Goal: Information Seeking & Learning: Check status

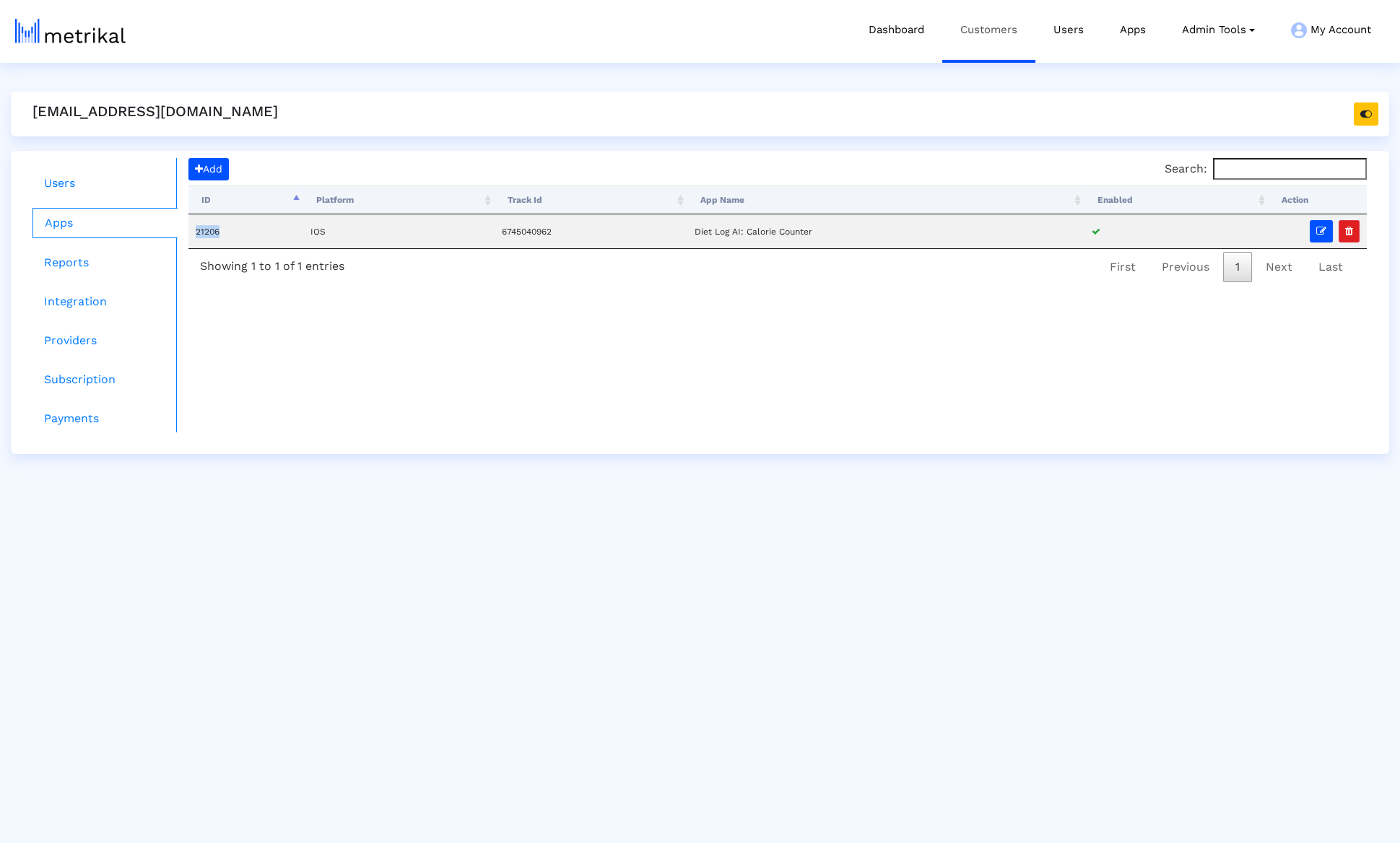
click at [971, 39] on link "Customers" at bounding box center [988, 30] width 93 height 60
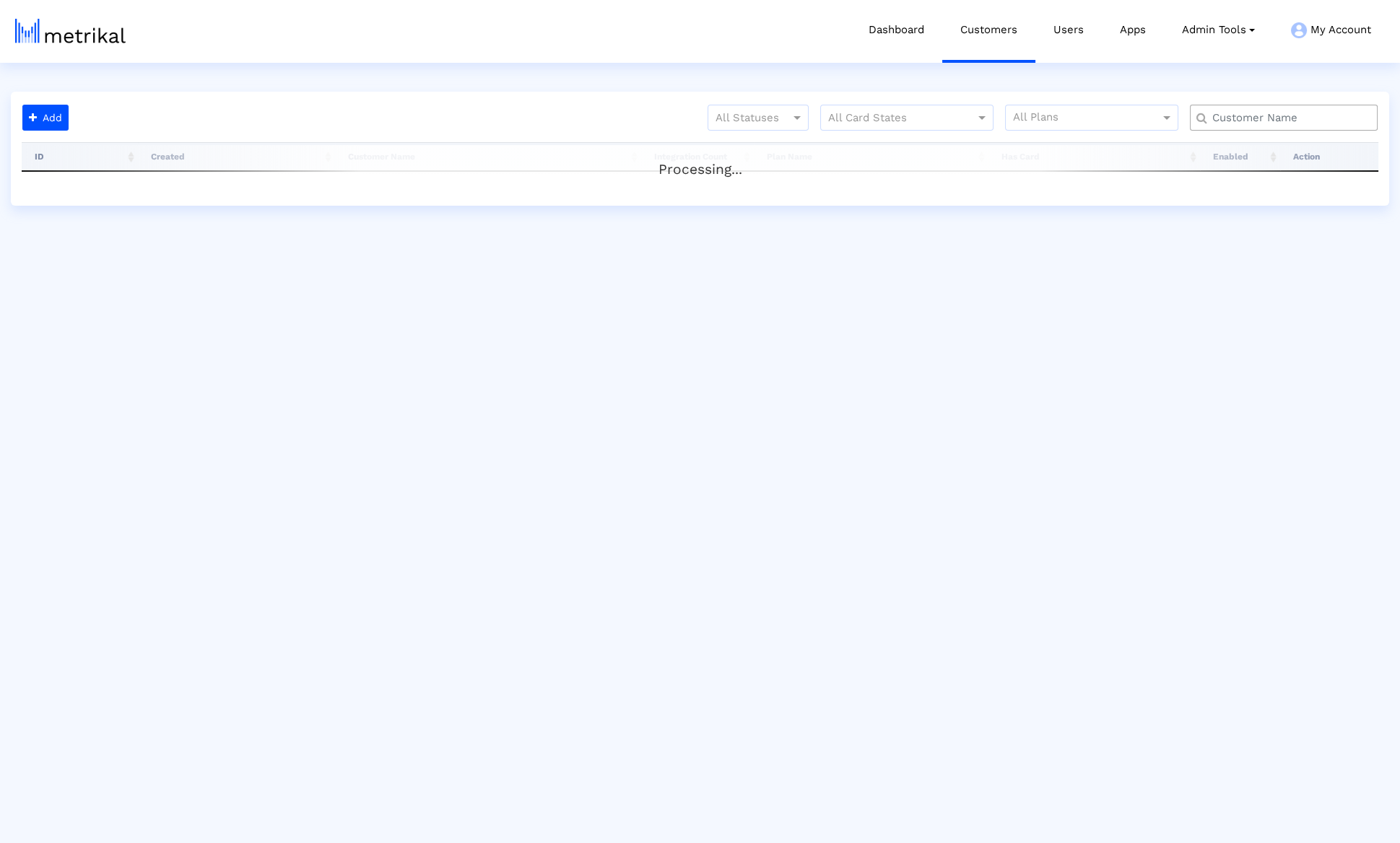
click at [1276, 121] on input "text" at bounding box center [1287, 117] width 170 height 15
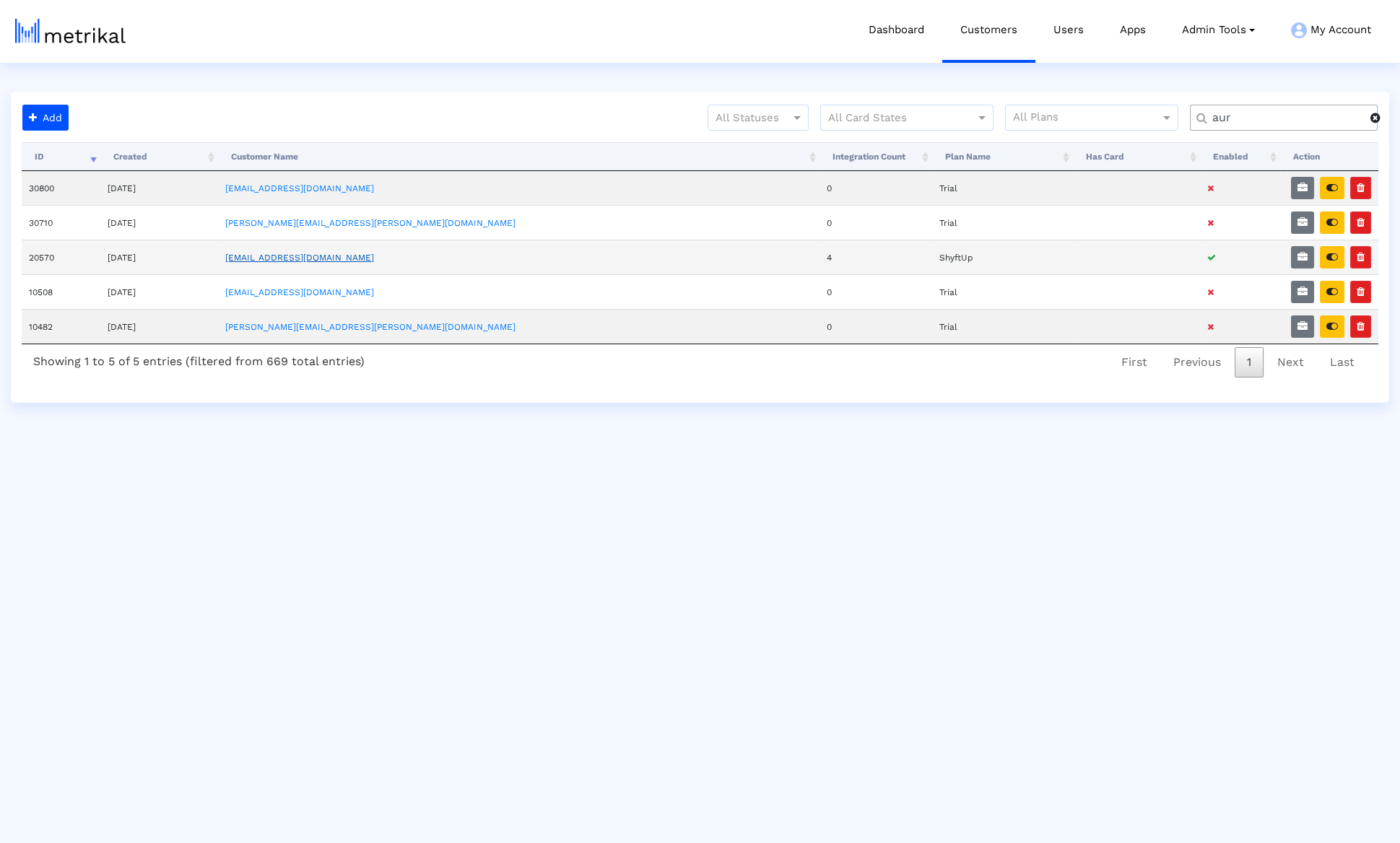
type input "aur"
click at [365, 253] on link "aura@shyftup.com" at bounding box center [300, 257] width 149 height 10
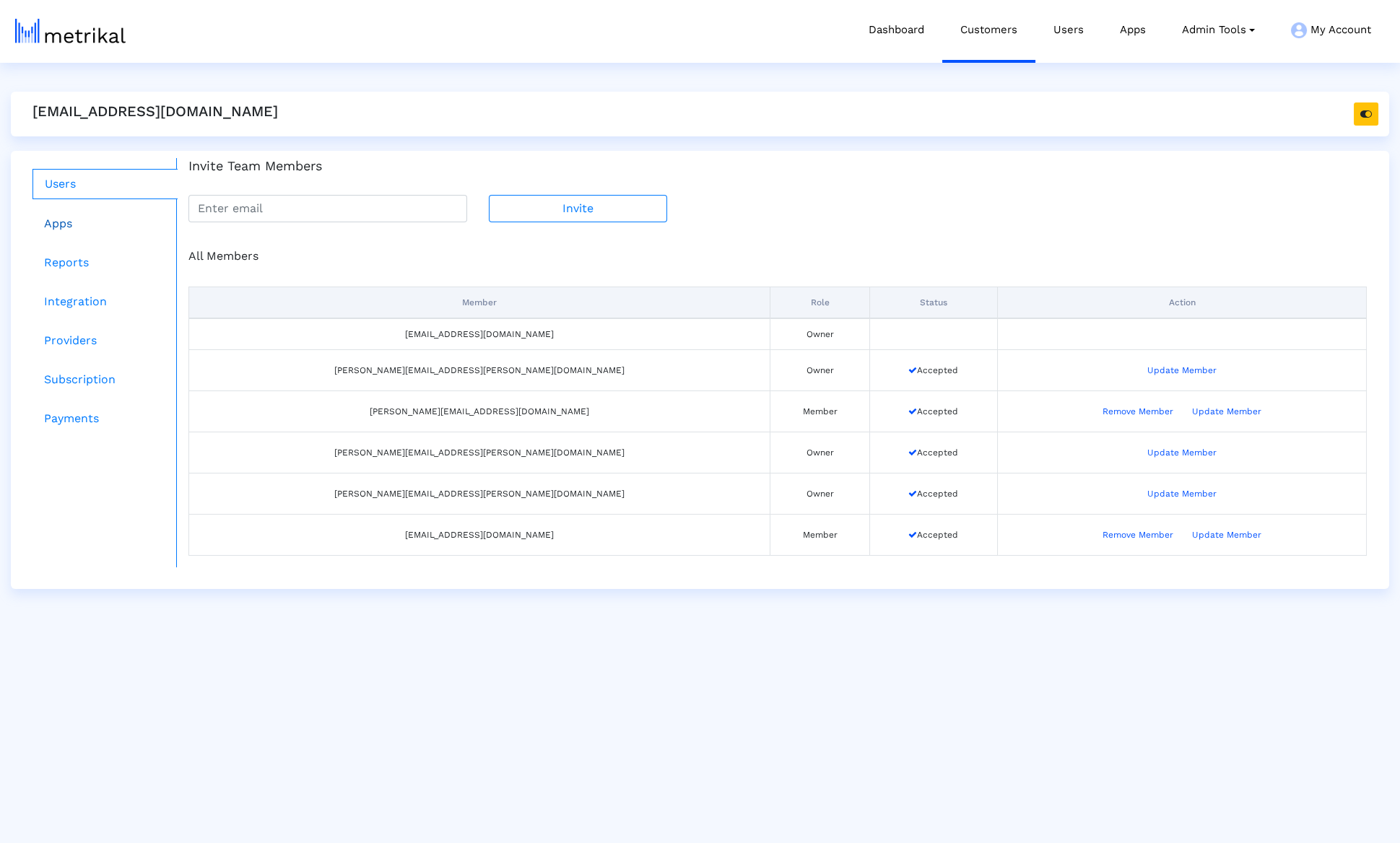
click at [88, 229] on link "Apps" at bounding box center [104, 223] width 145 height 29
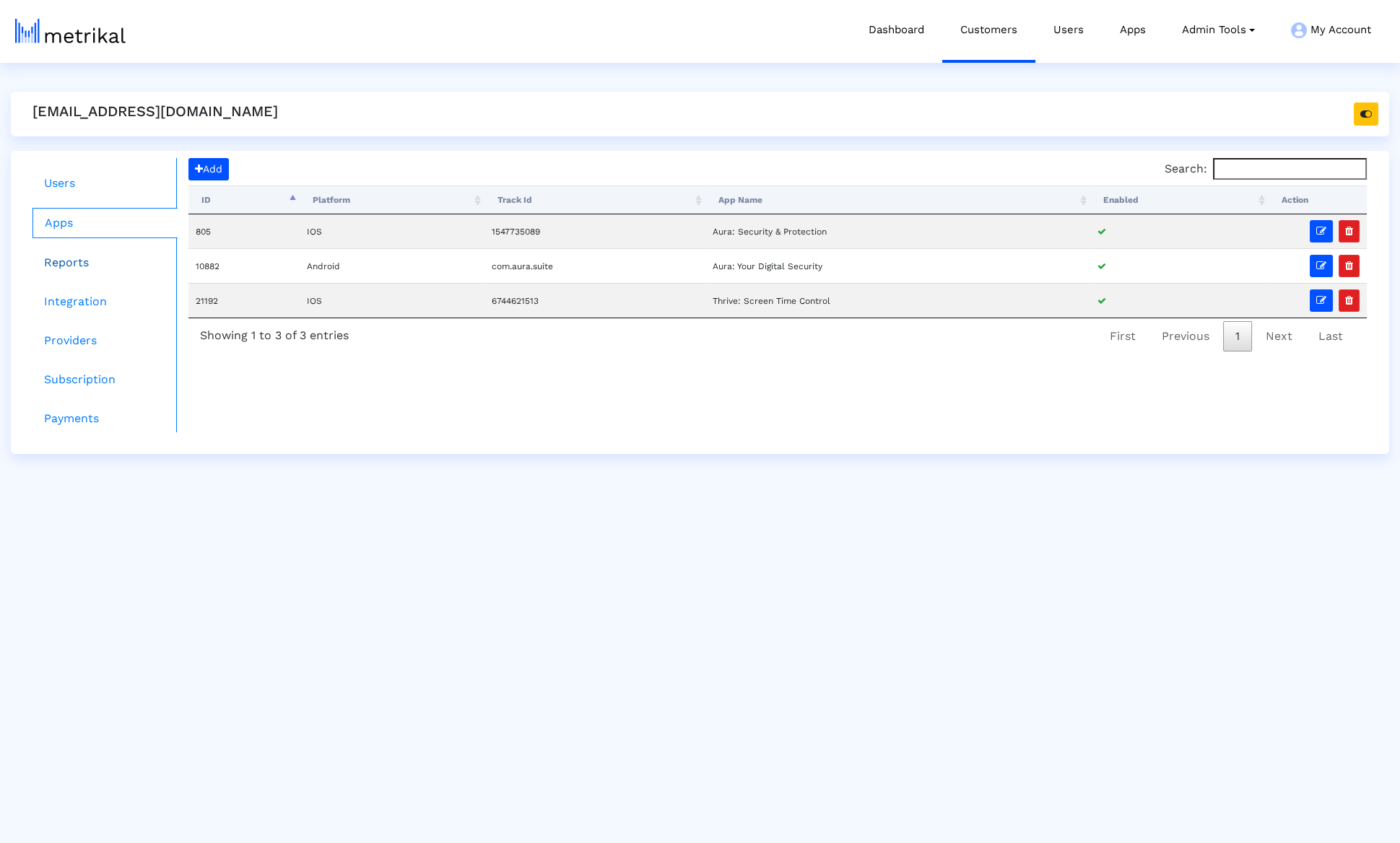
click at [99, 257] on link "Reports" at bounding box center [104, 262] width 145 height 29
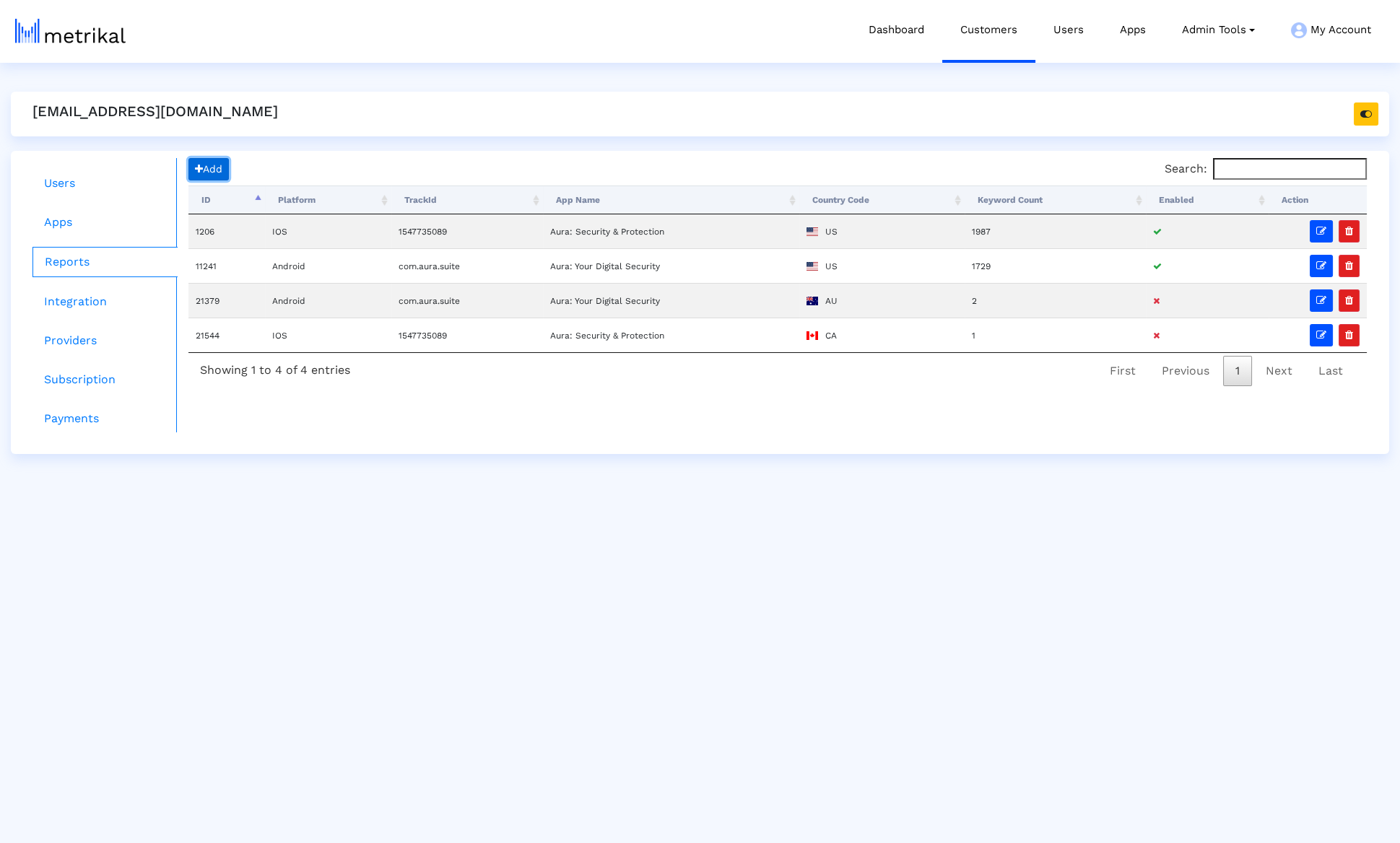
click at [206, 165] on span "Add" at bounding box center [209, 169] width 27 height 12
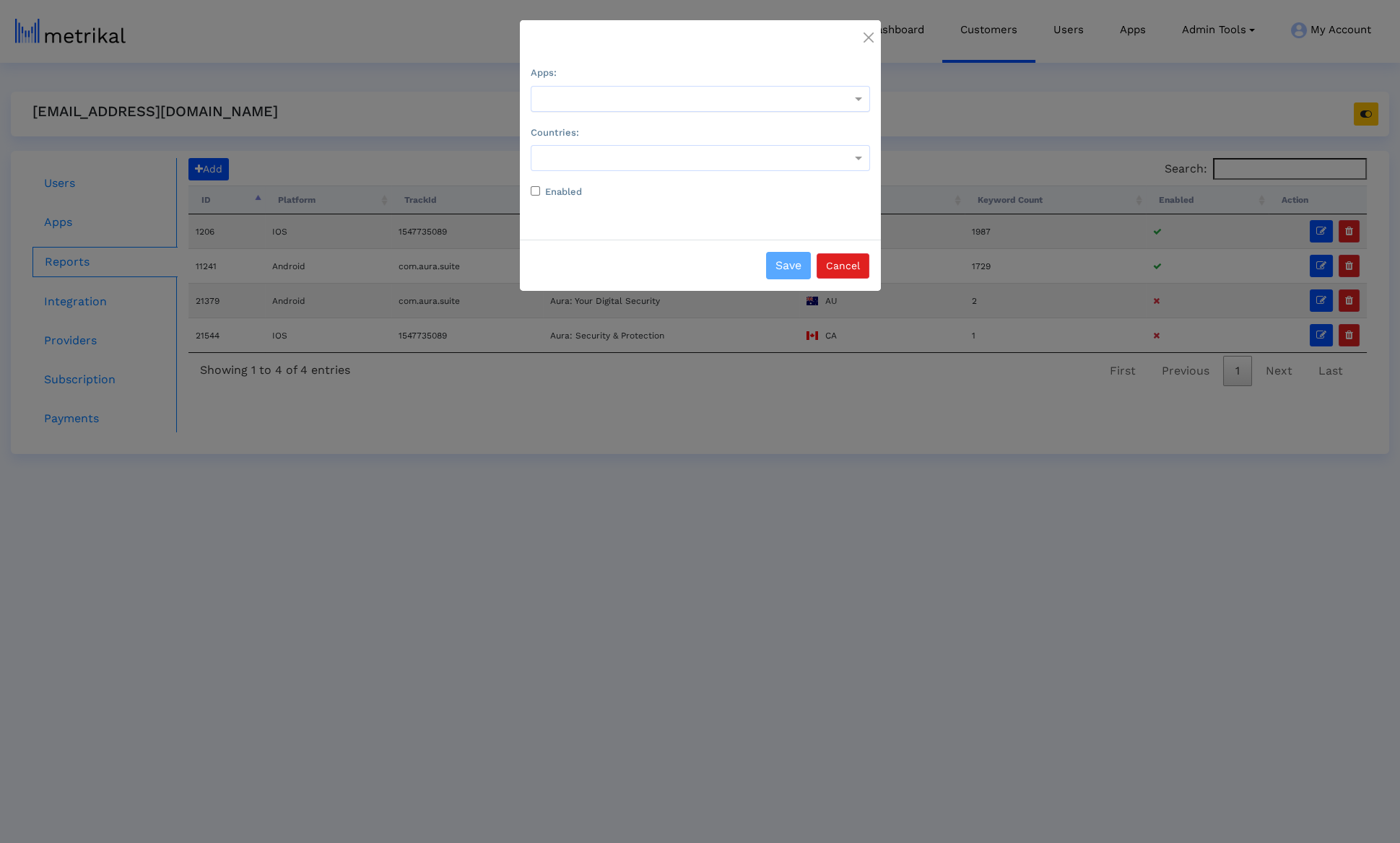
click at [698, 91] on div at bounding box center [700, 98] width 338 height 17
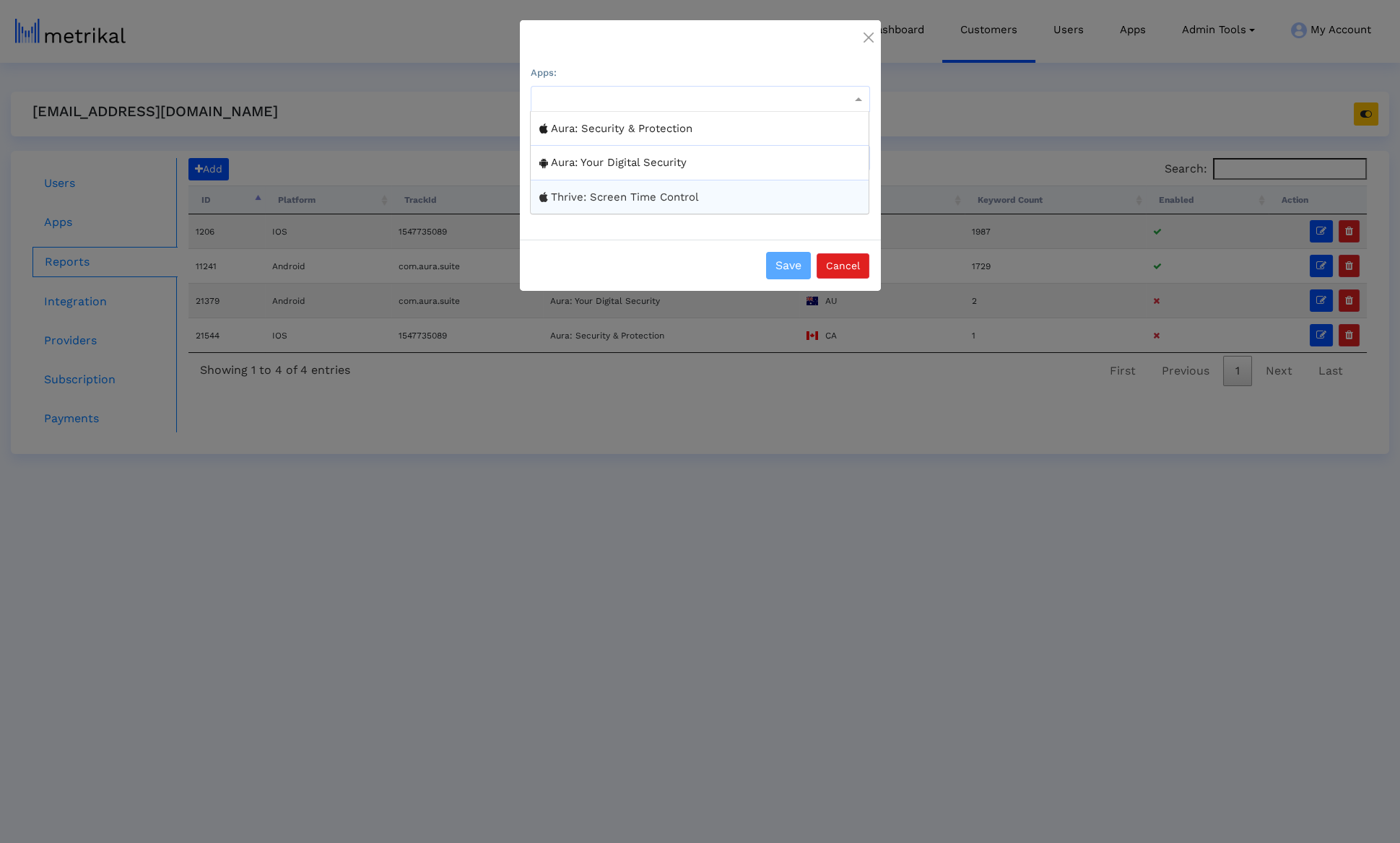
click at [681, 194] on div "Thrive: Screen Time Control" at bounding box center [699, 197] width 338 height 34
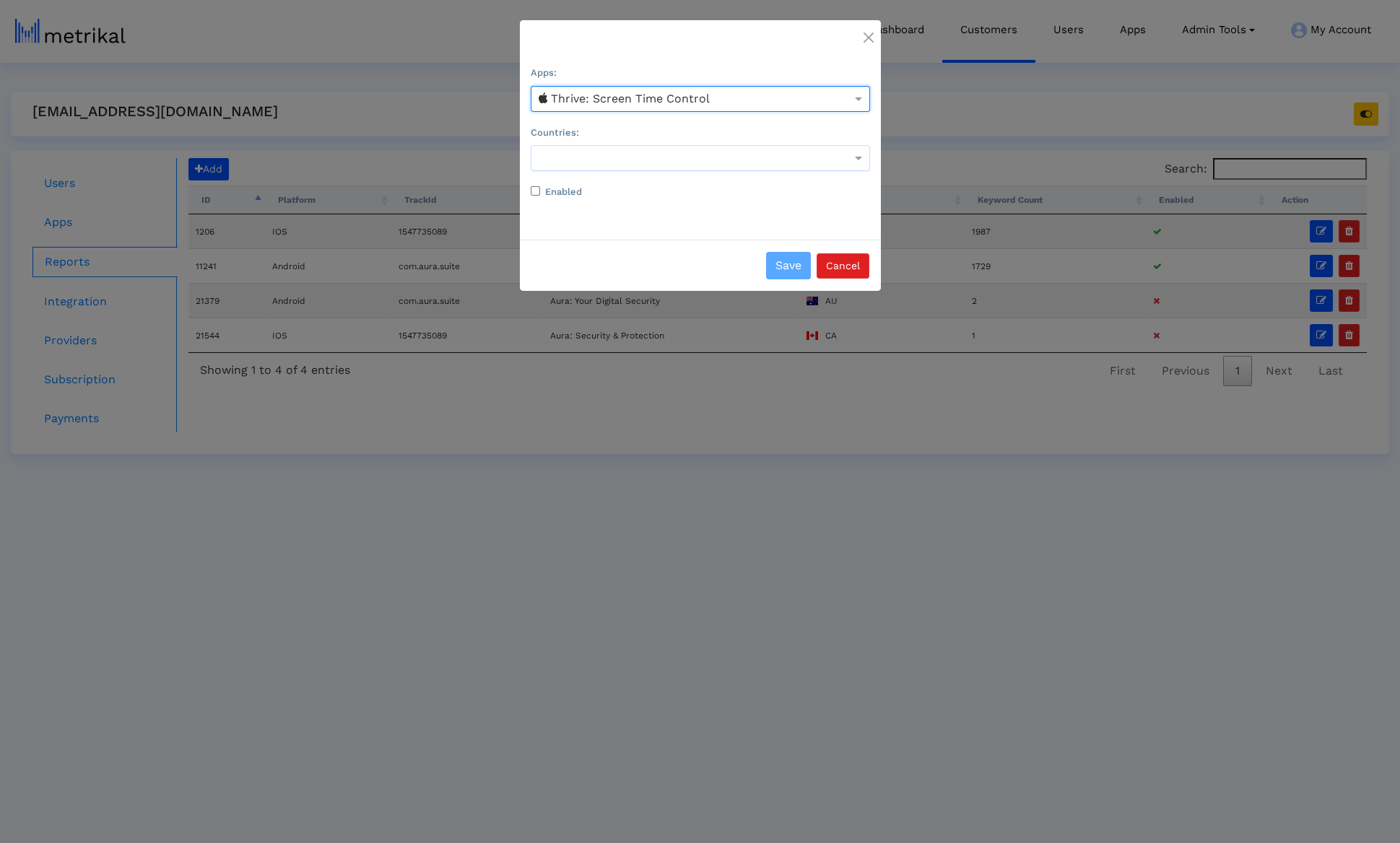
click at [630, 165] on div at bounding box center [700, 158] width 338 height 17
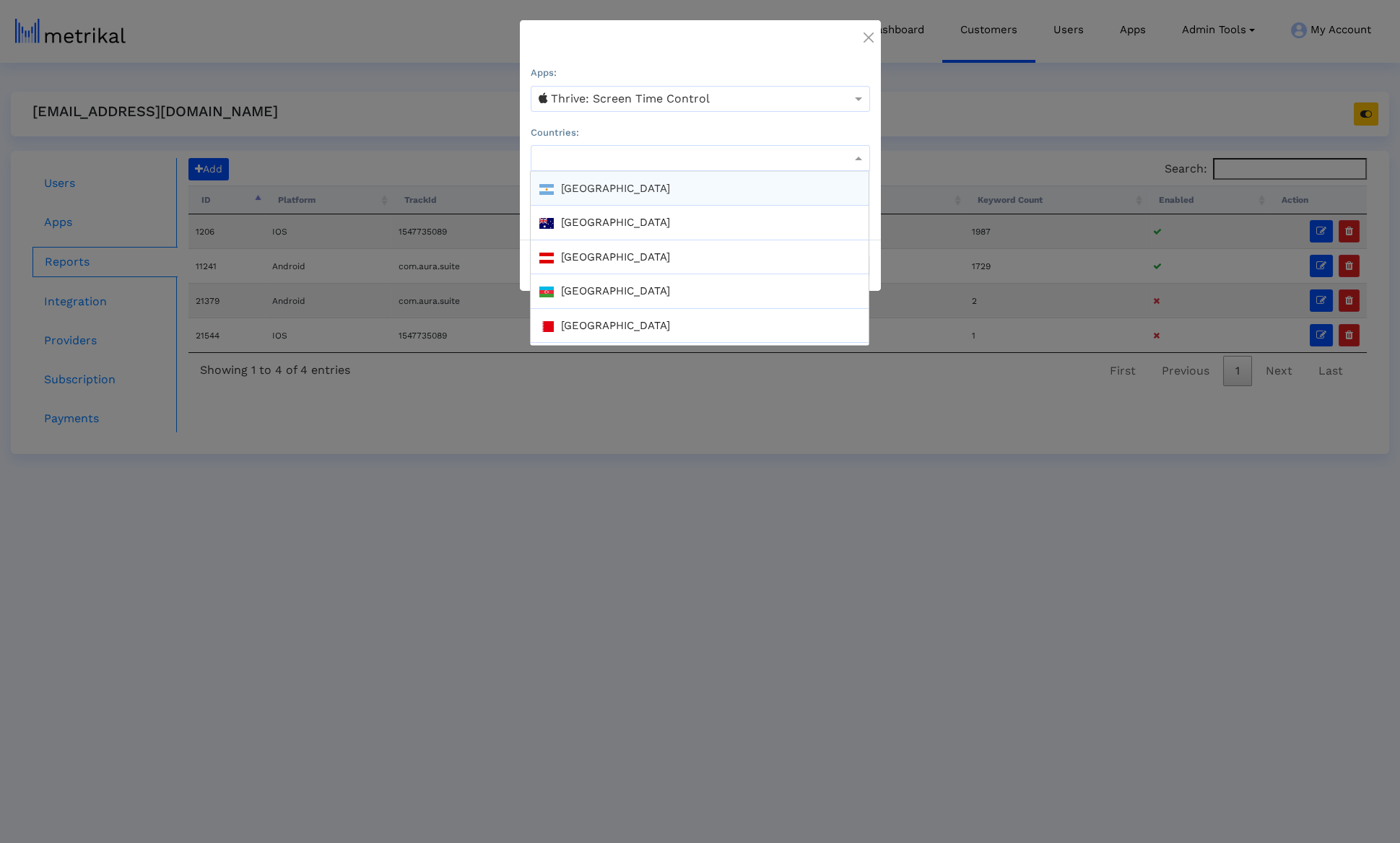
click at [615, 167] on div at bounding box center [700, 157] width 339 height 26
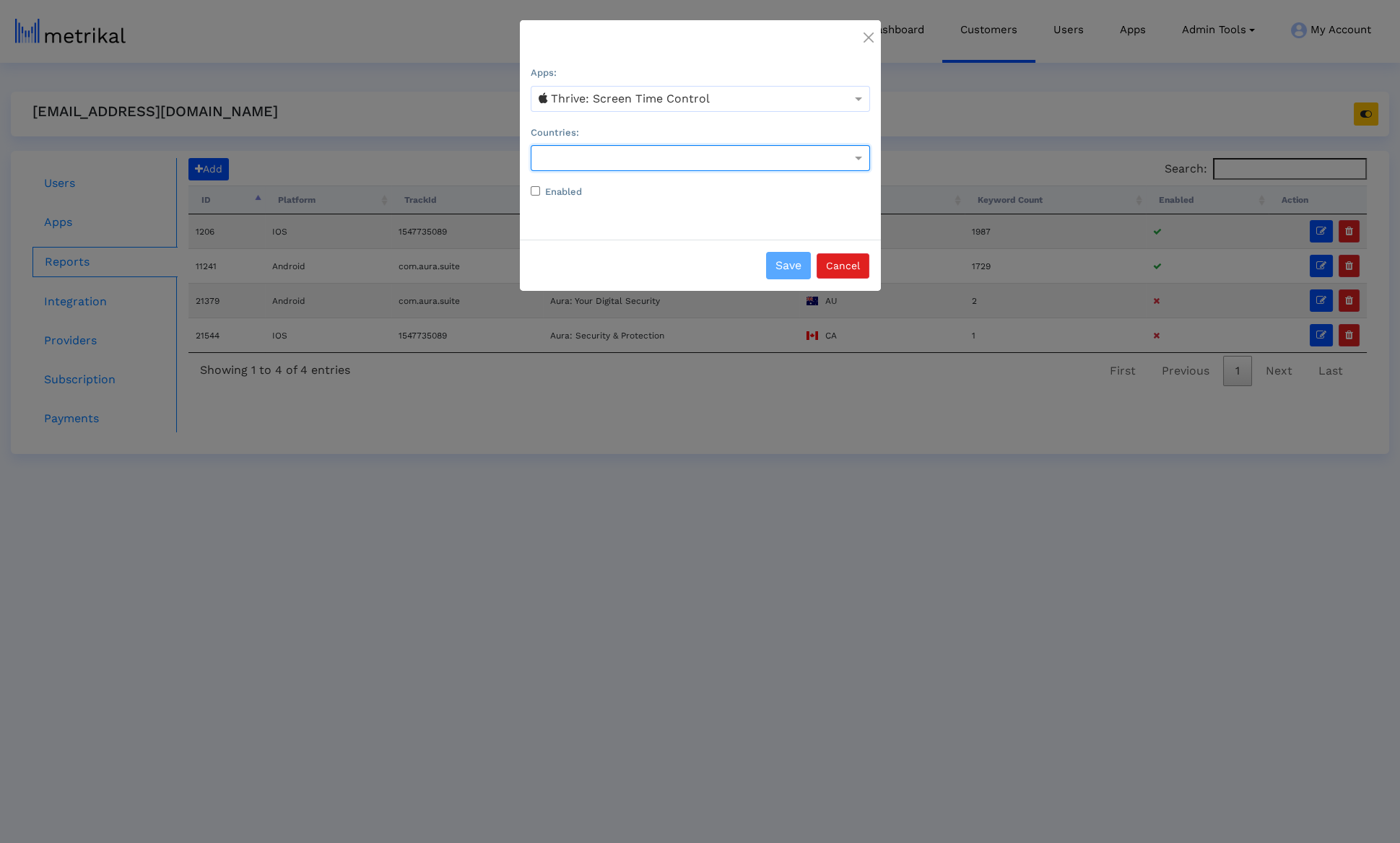
click at [614, 163] on div at bounding box center [700, 158] width 338 height 17
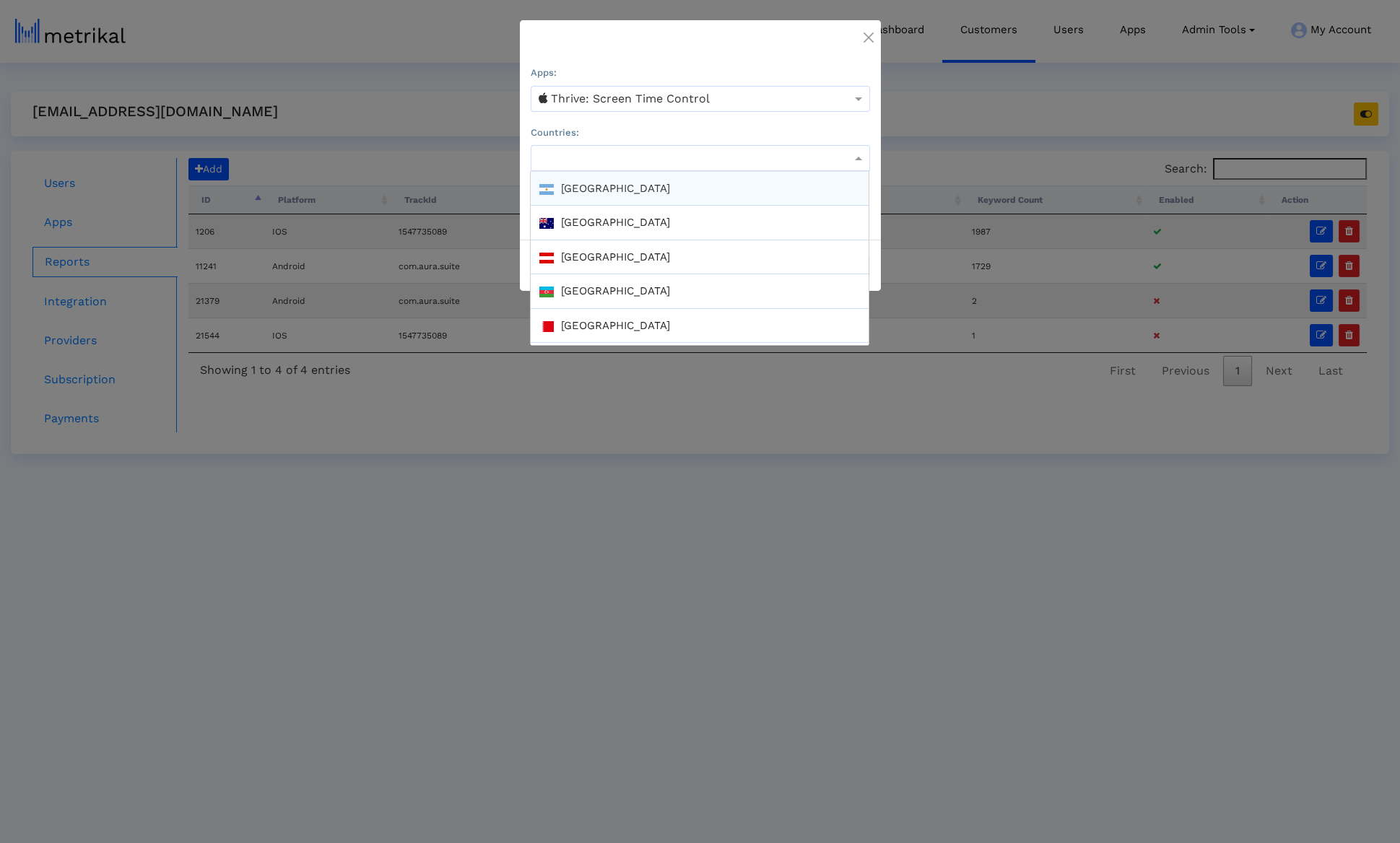
scroll to position [2577, 0]
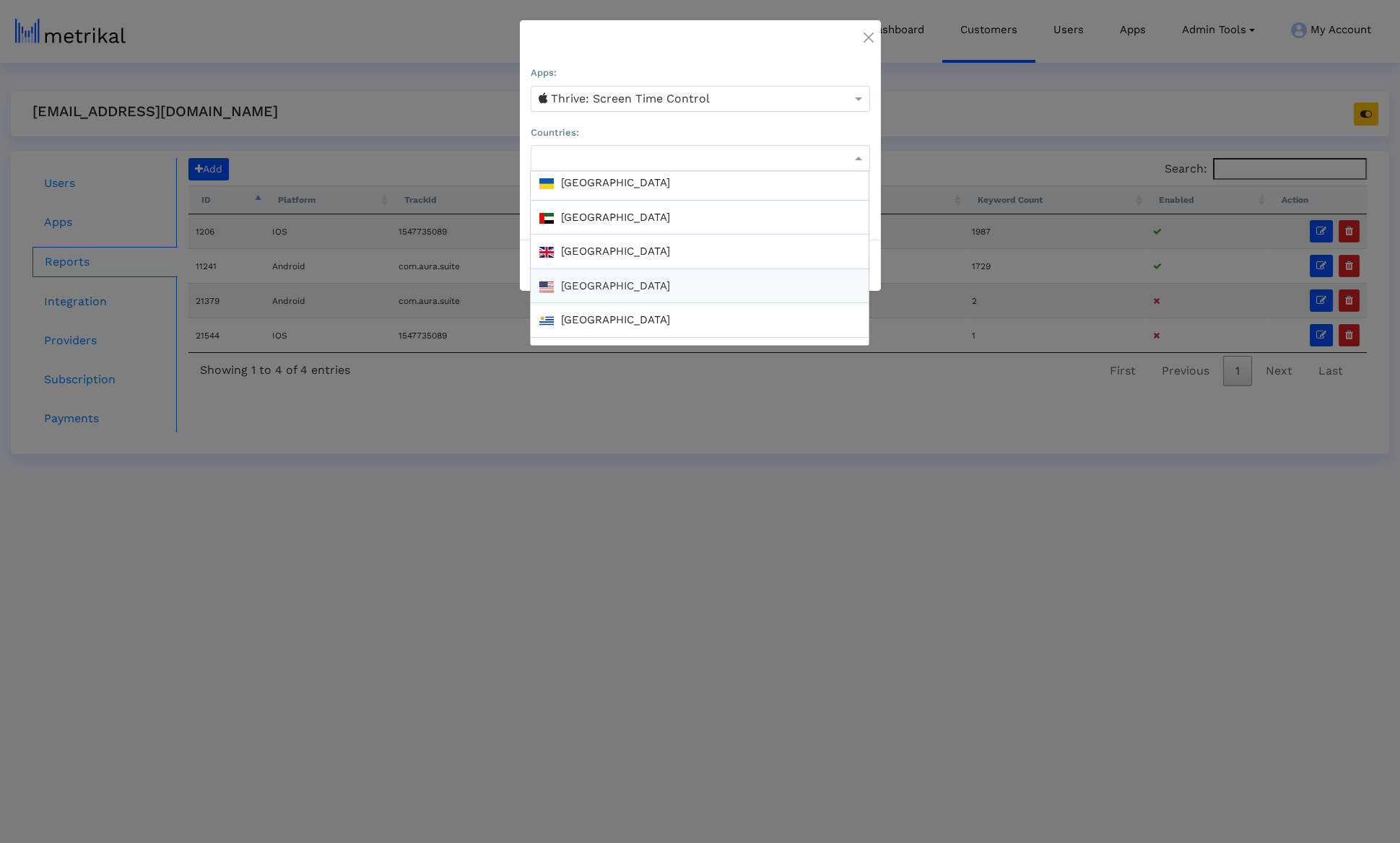
click at [626, 269] on div "[GEOGRAPHIC_DATA]" at bounding box center [699, 286] width 338 height 35
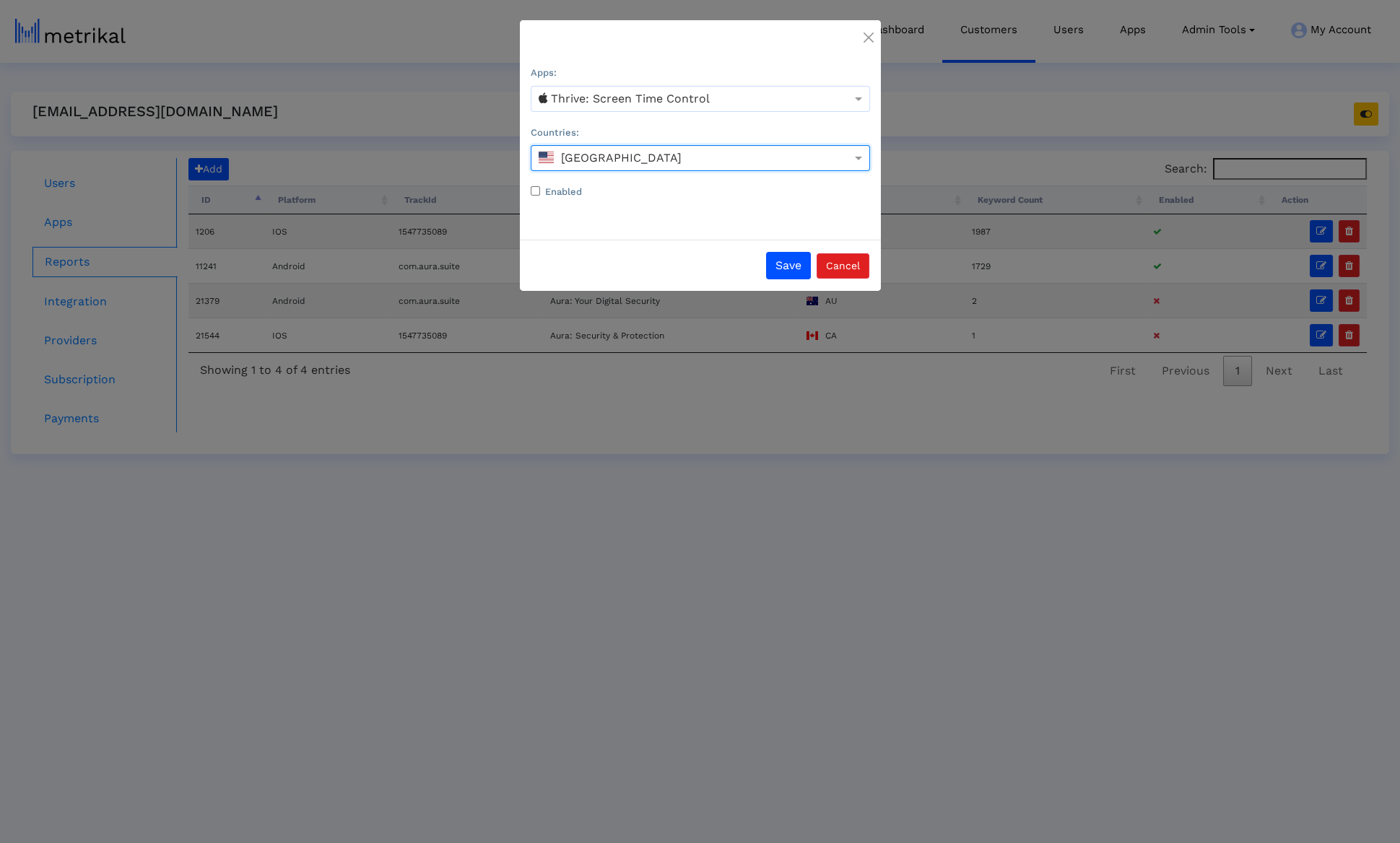
click at [574, 195] on label "Enabled" at bounding box center [563, 191] width 36 height 14
click at [540, 195] on input "Enabled" at bounding box center [535, 190] width 9 height 9
checkbox input "true"
click at [801, 264] on button "Save" at bounding box center [789, 265] width 45 height 27
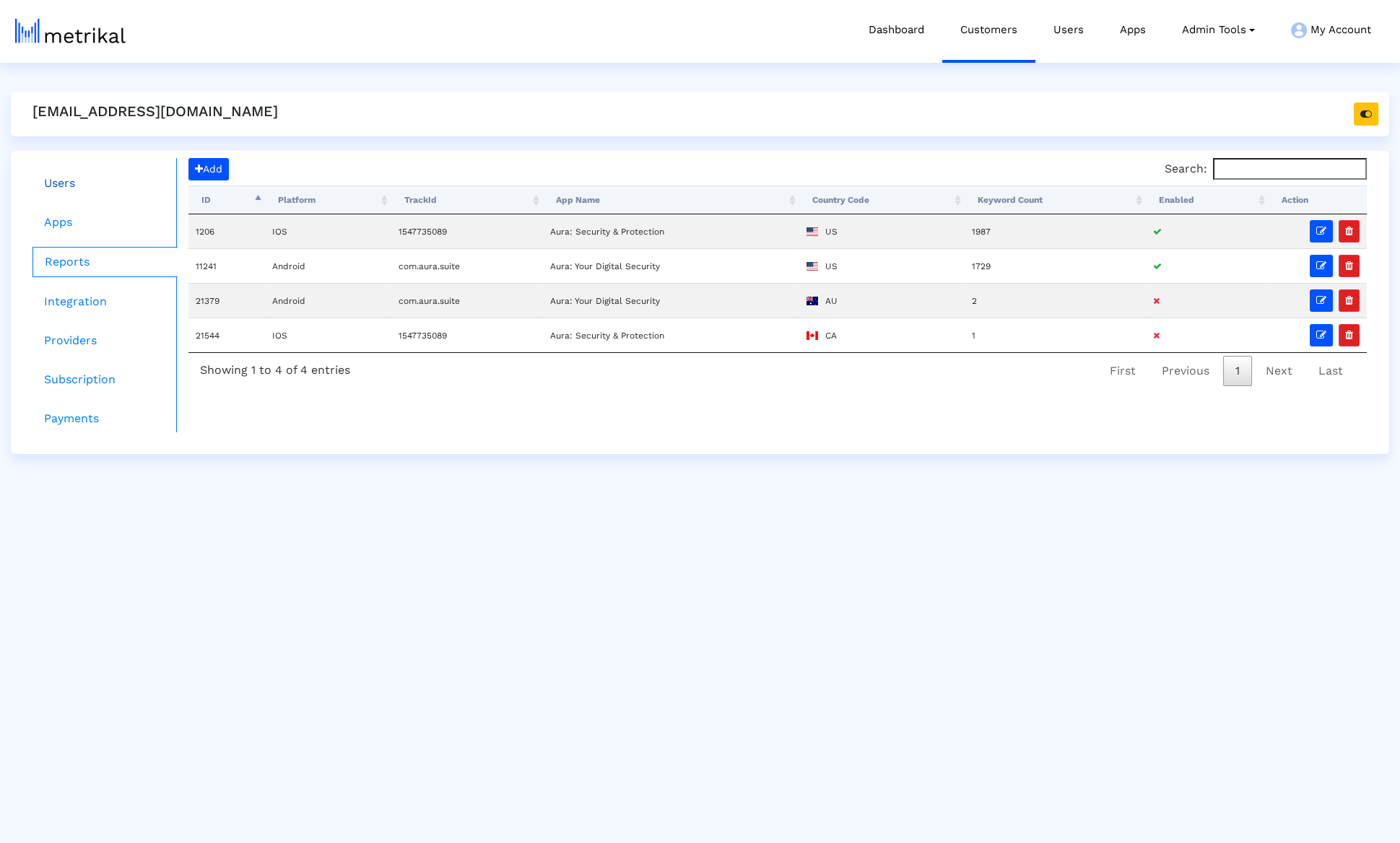
click at [103, 179] on link "Users" at bounding box center [104, 183] width 145 height 29
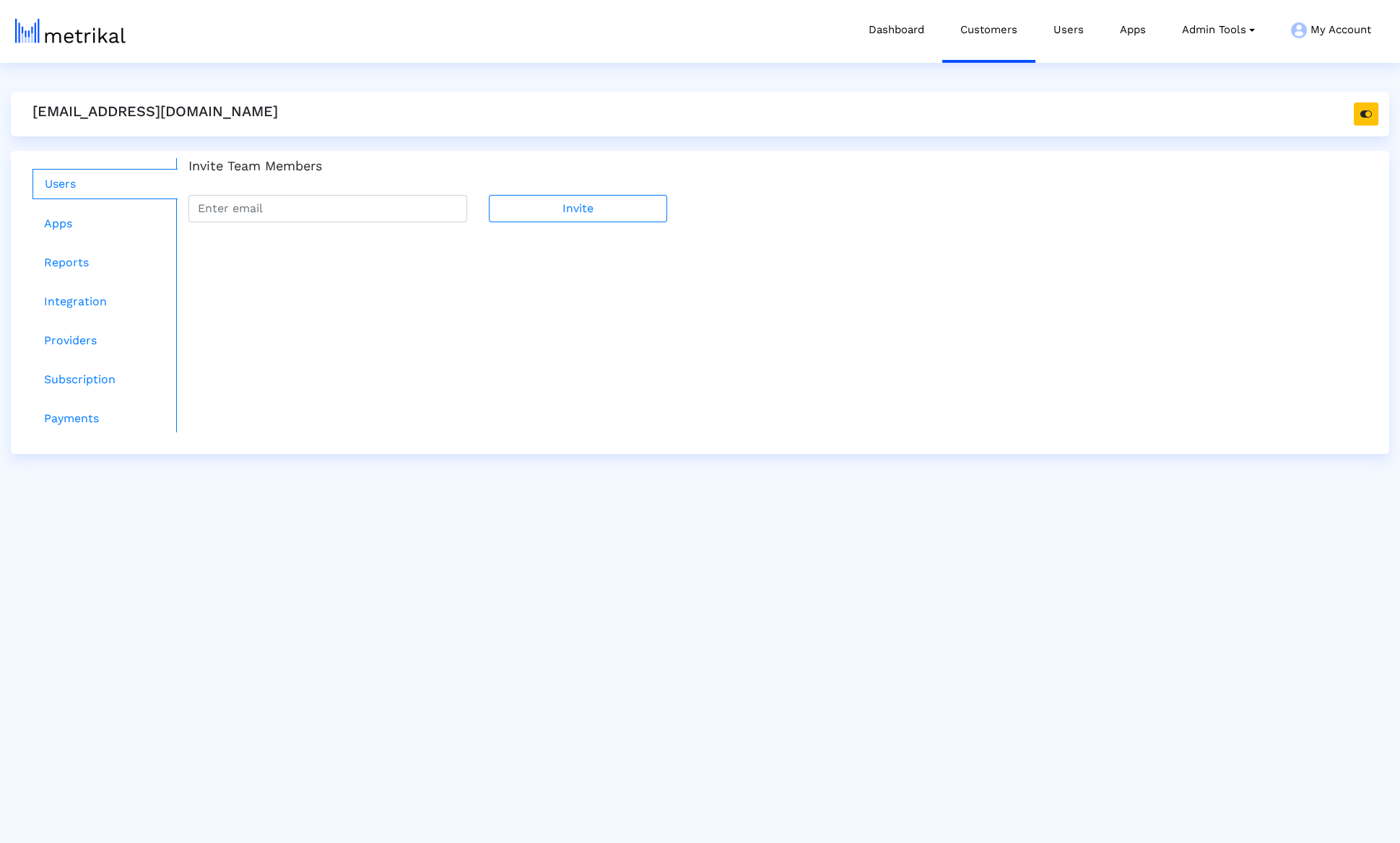
click at [103, 179] on link "Users" at bounding box center [104, 184] width 145 height 31
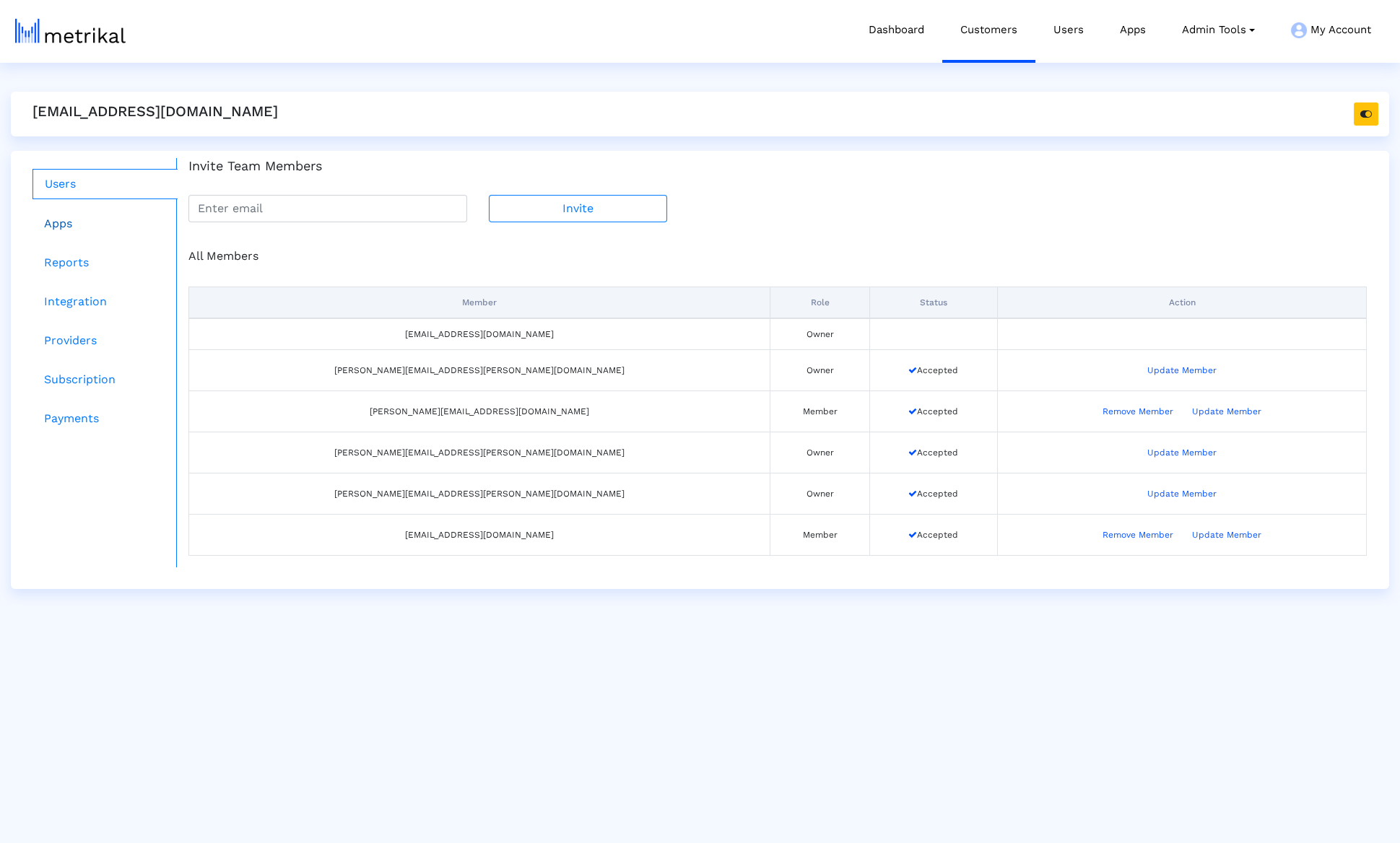
click at [100, 209] on link "Apps" at bounding box center [104, 223] width 145 height 29
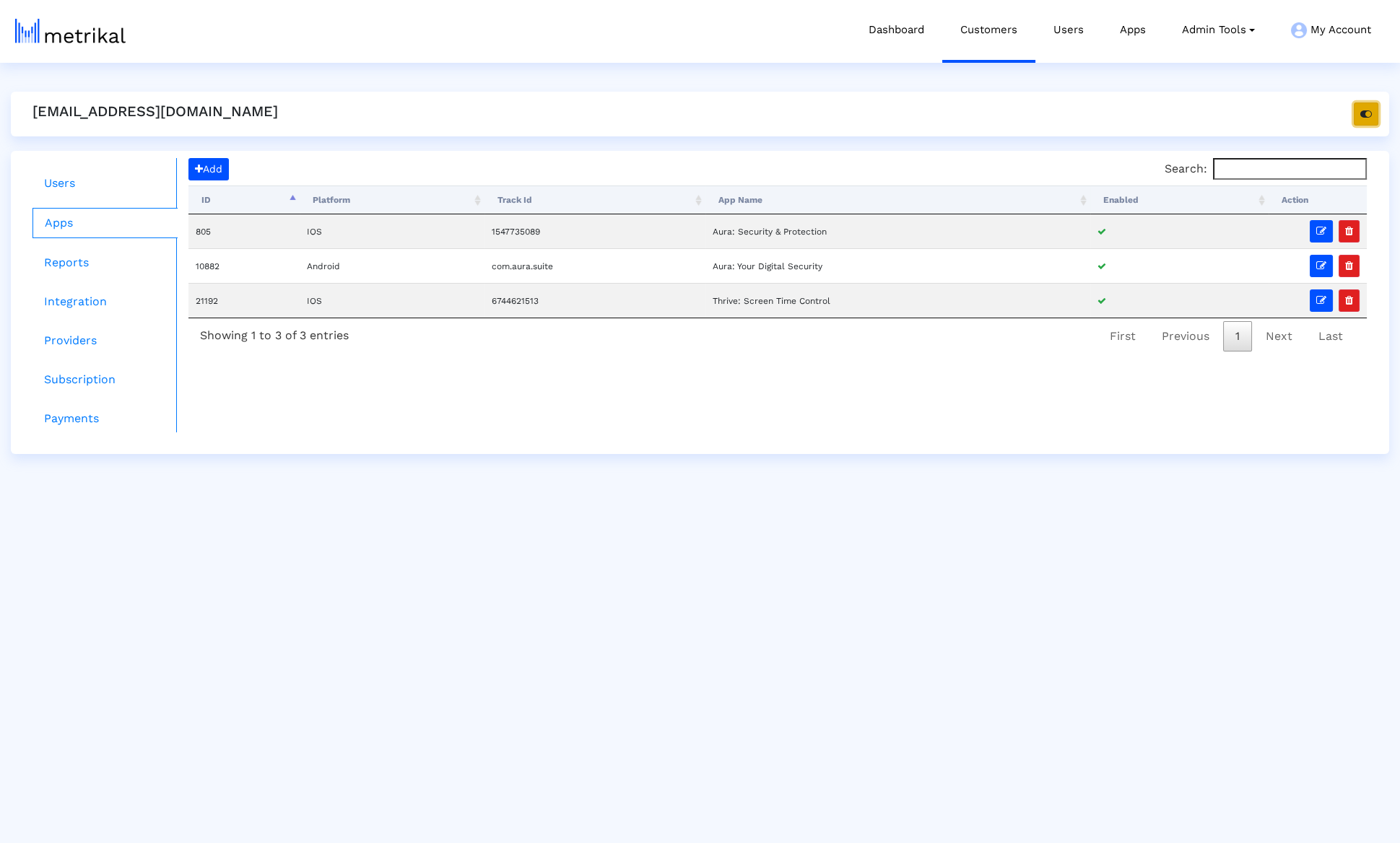
click at [1359, 110] on button "button" at bounding box center [1366, 114] width 25 height 23
click at [0, 92] on crea-admin "Dashboard Customers Users Apps Admin Tools Task Manager Subscription Manager Pl…" at bounding box center [700, 273] width 1400 height 362
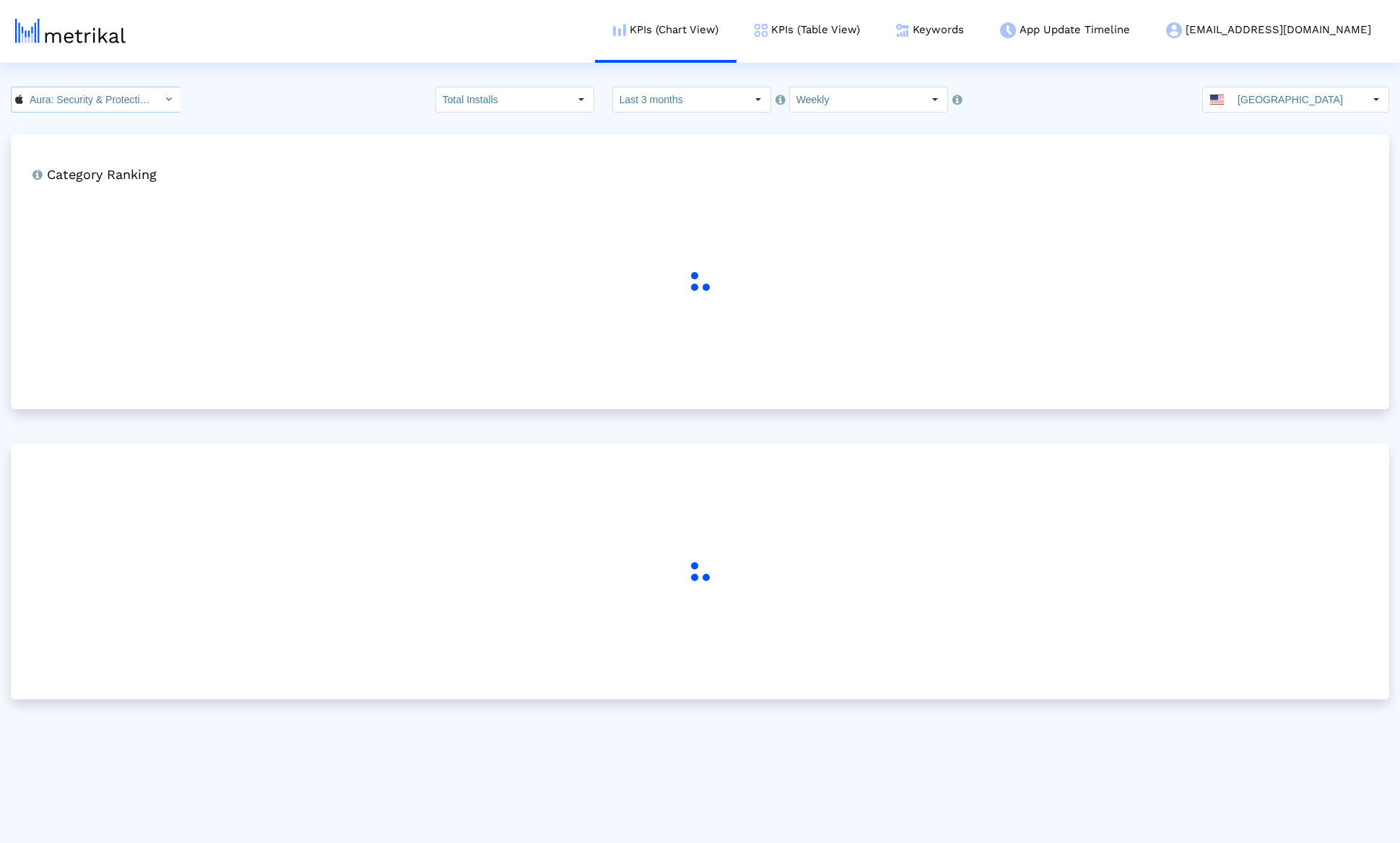
drag, startPoint x: 145, startPoint y: 99, endPoint x: 83, endPoint y: 96, distance: 62.1
click at [83, 96] on input "Aura: Security & Protection < 1547735089 >" at bounding box center [88, 100] width 130 height 25
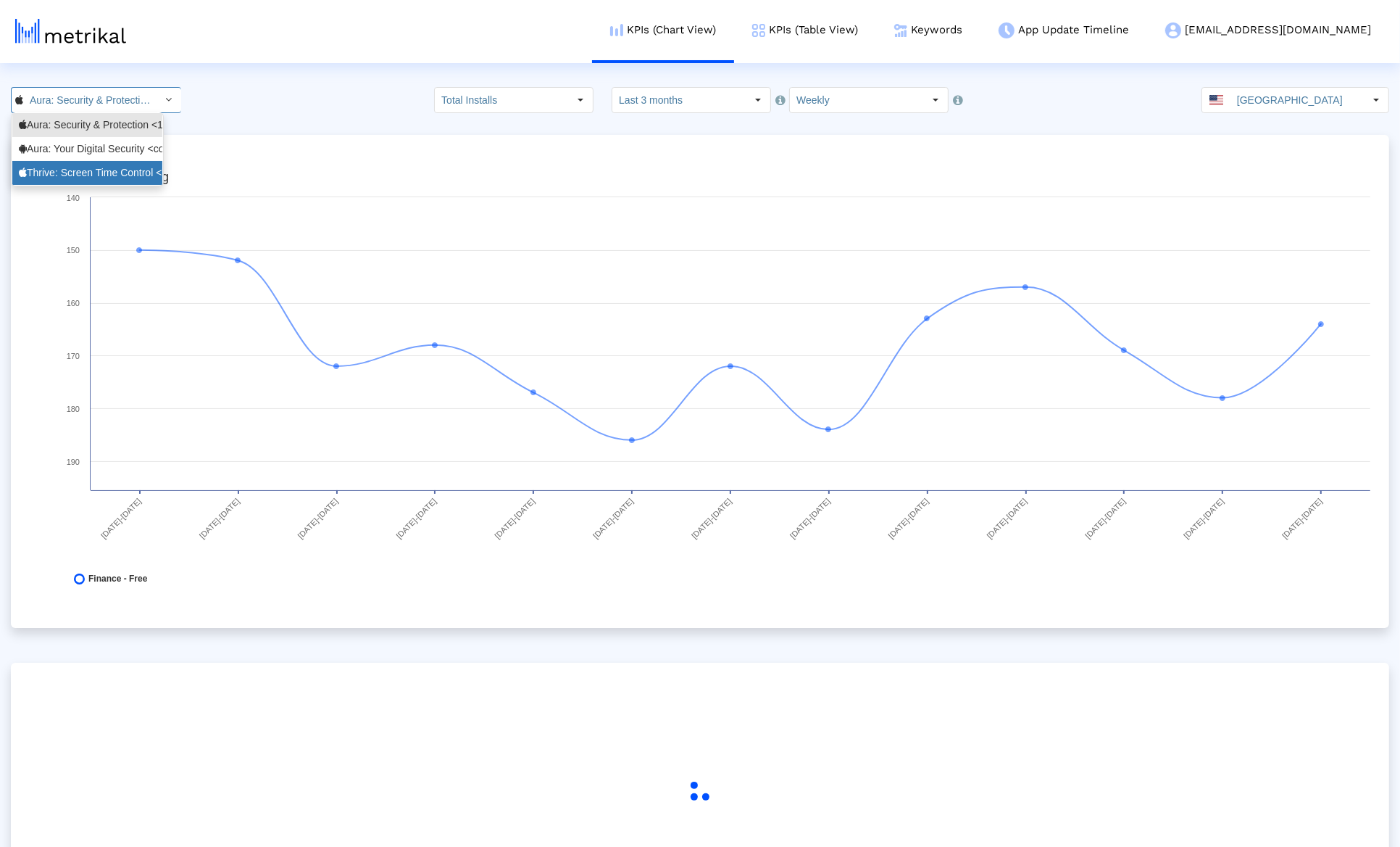
click at [92, 167] on div "Thrive: Screen Time Control <6744621513>" at bounding box center [87, 173] width 137 height 14
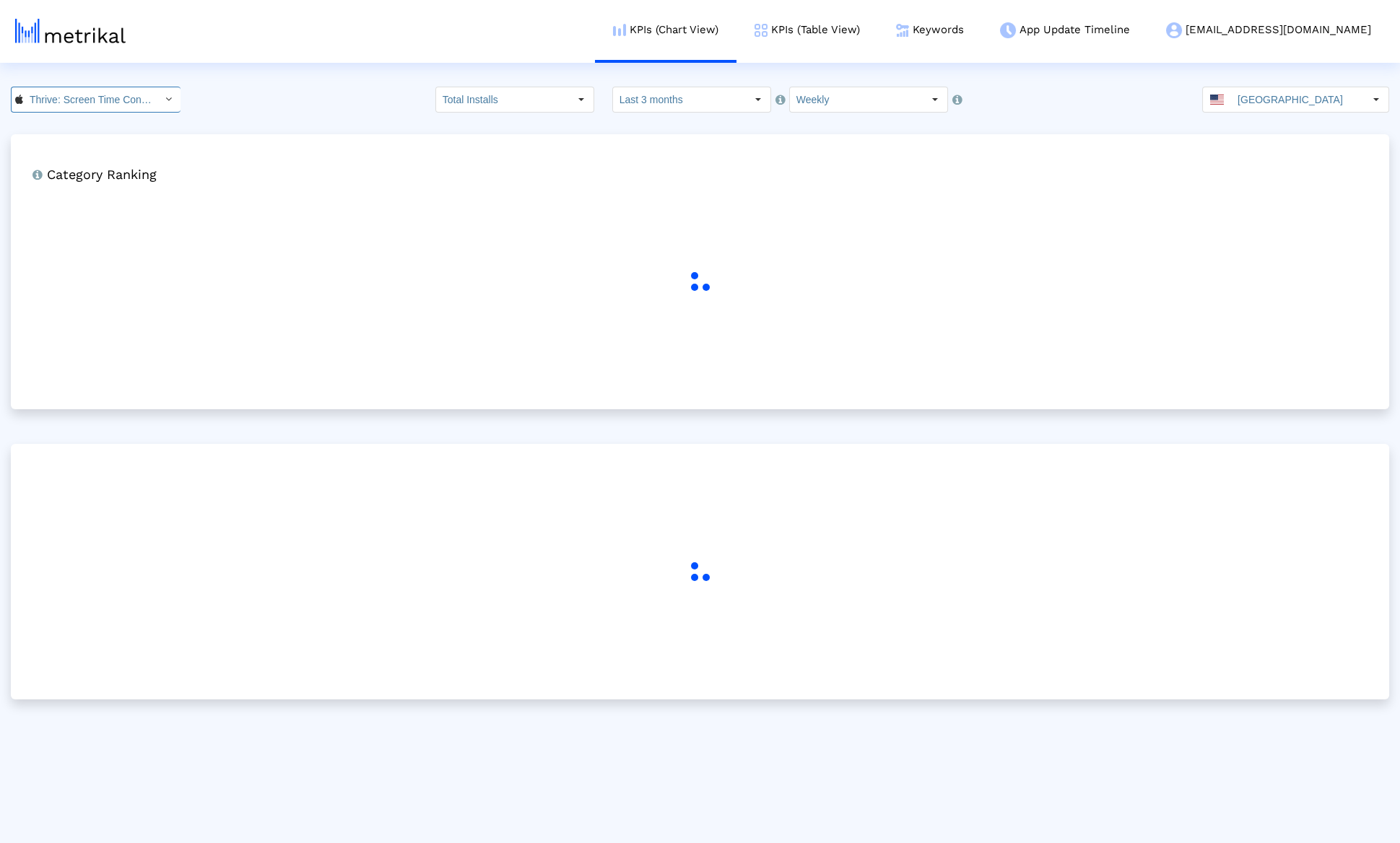
scroll to position [0, 97]
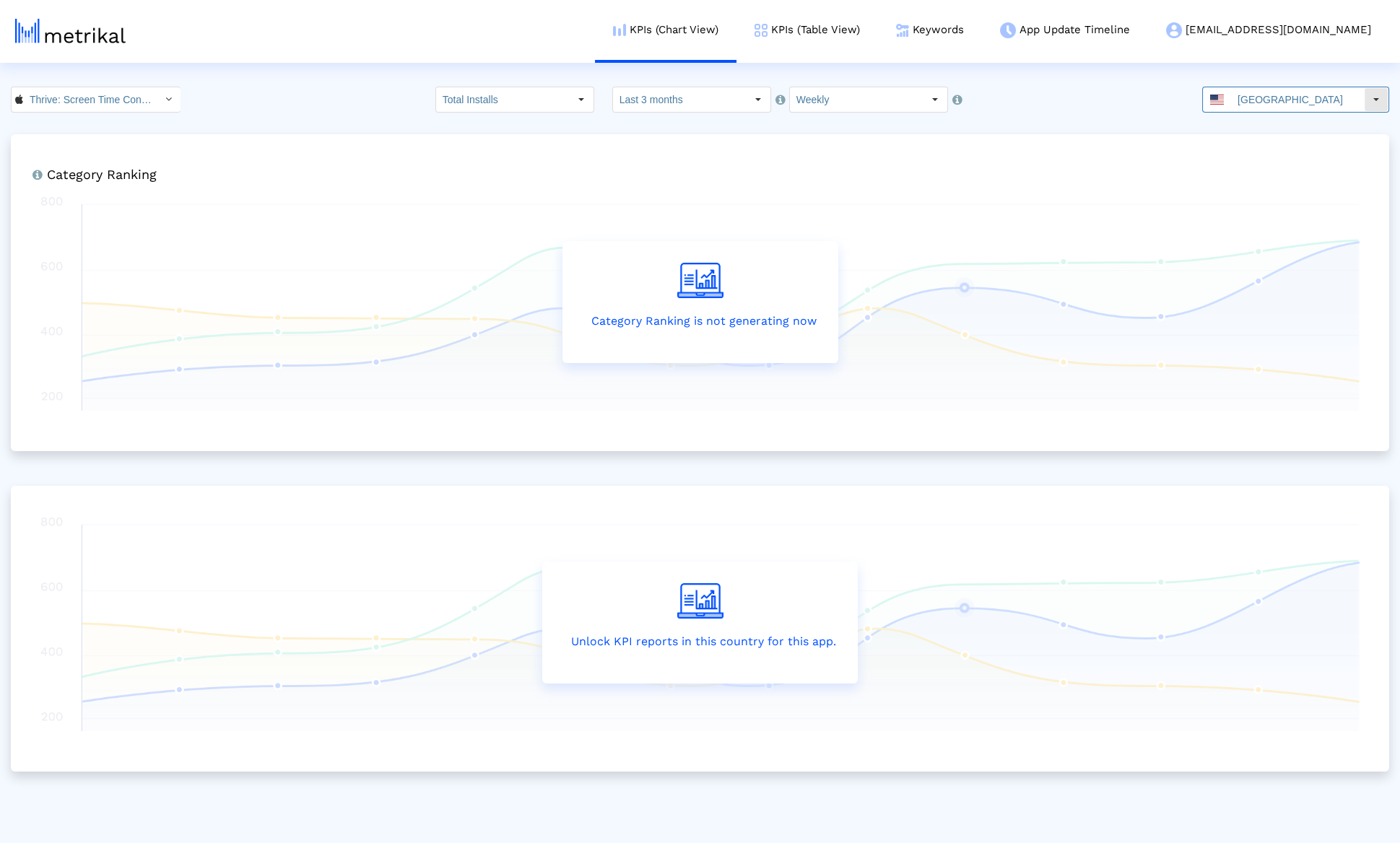
click at [1309, 96] on input "United States" at bounding box center [1297, 100] width 133 height 25
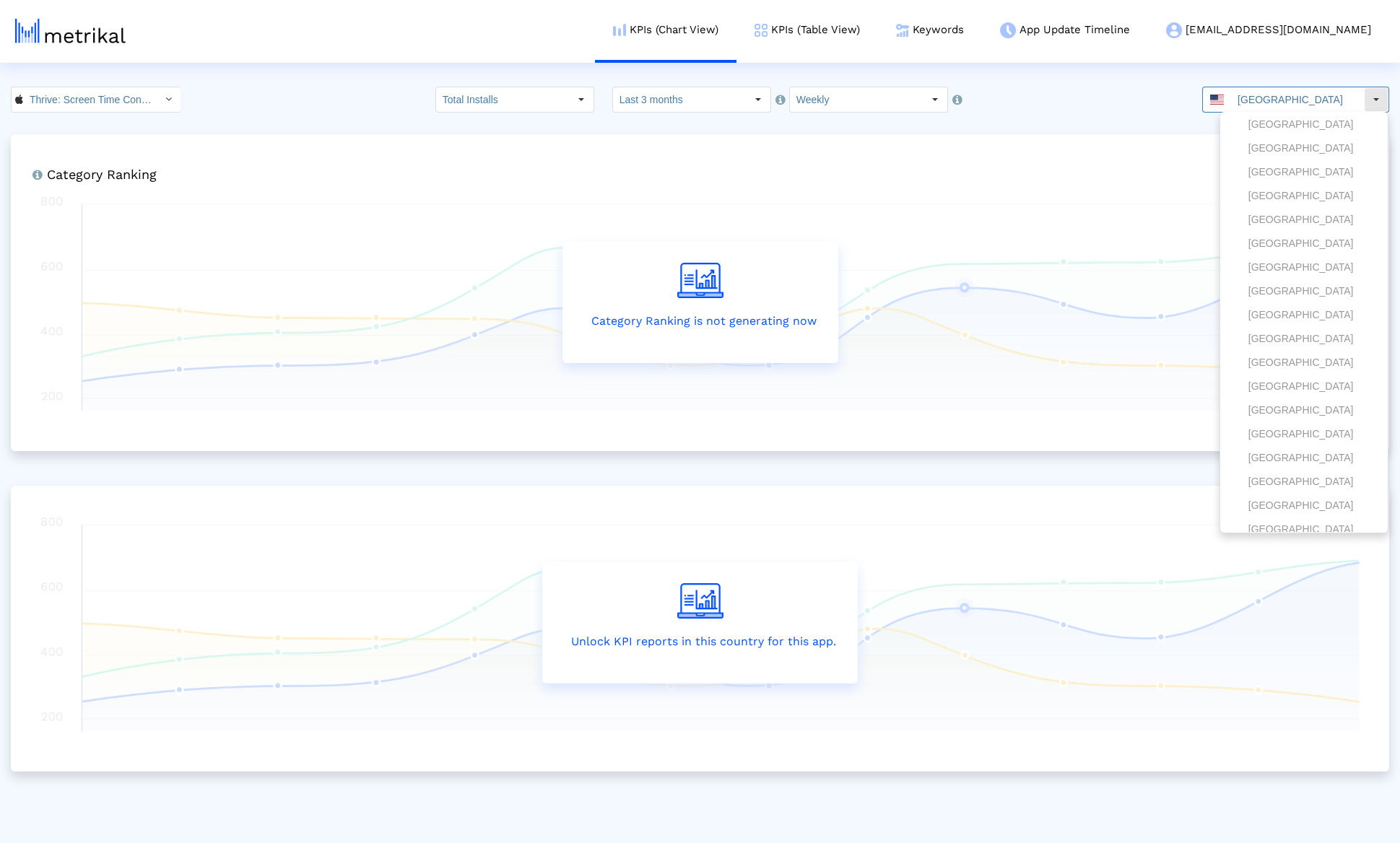
scroll to position [1463, 0]
click at [1309, 96] on input "United States" at bounding box center [1297, 100] width 133 height 25
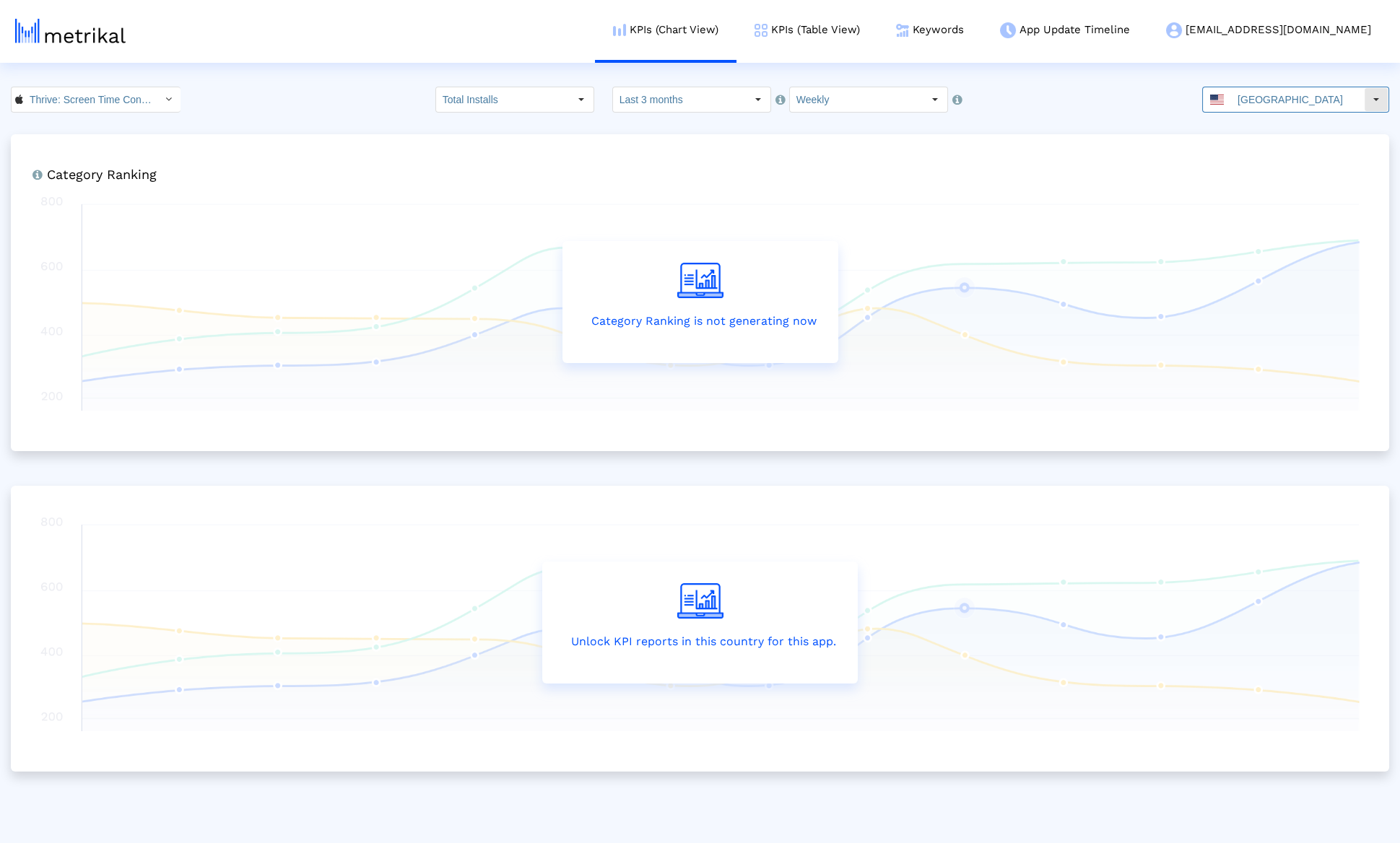
click at [1309, 96] on input "United States" at bounding box center [1297, 100] width 133 height 25
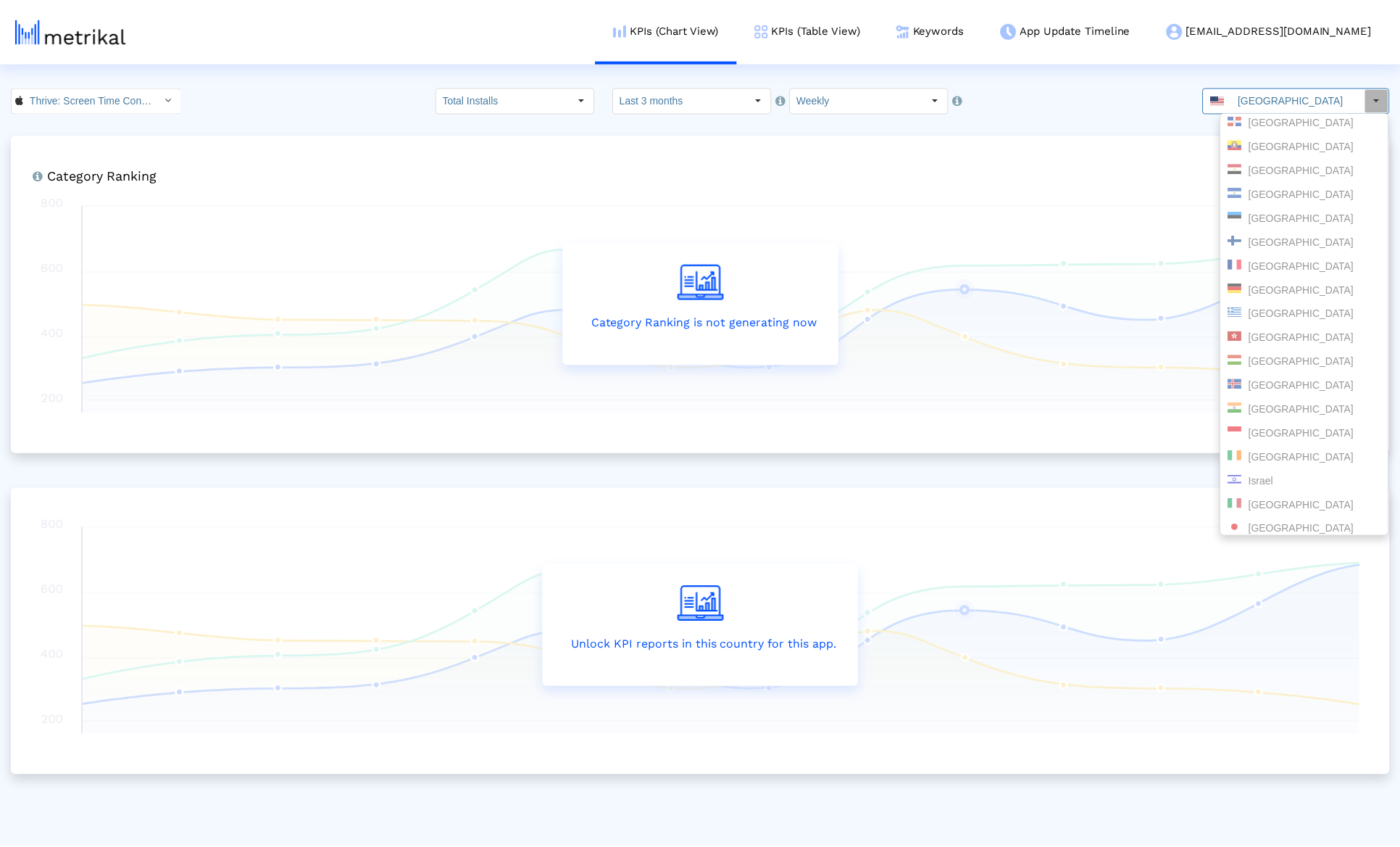
scroll to position [0, 0]
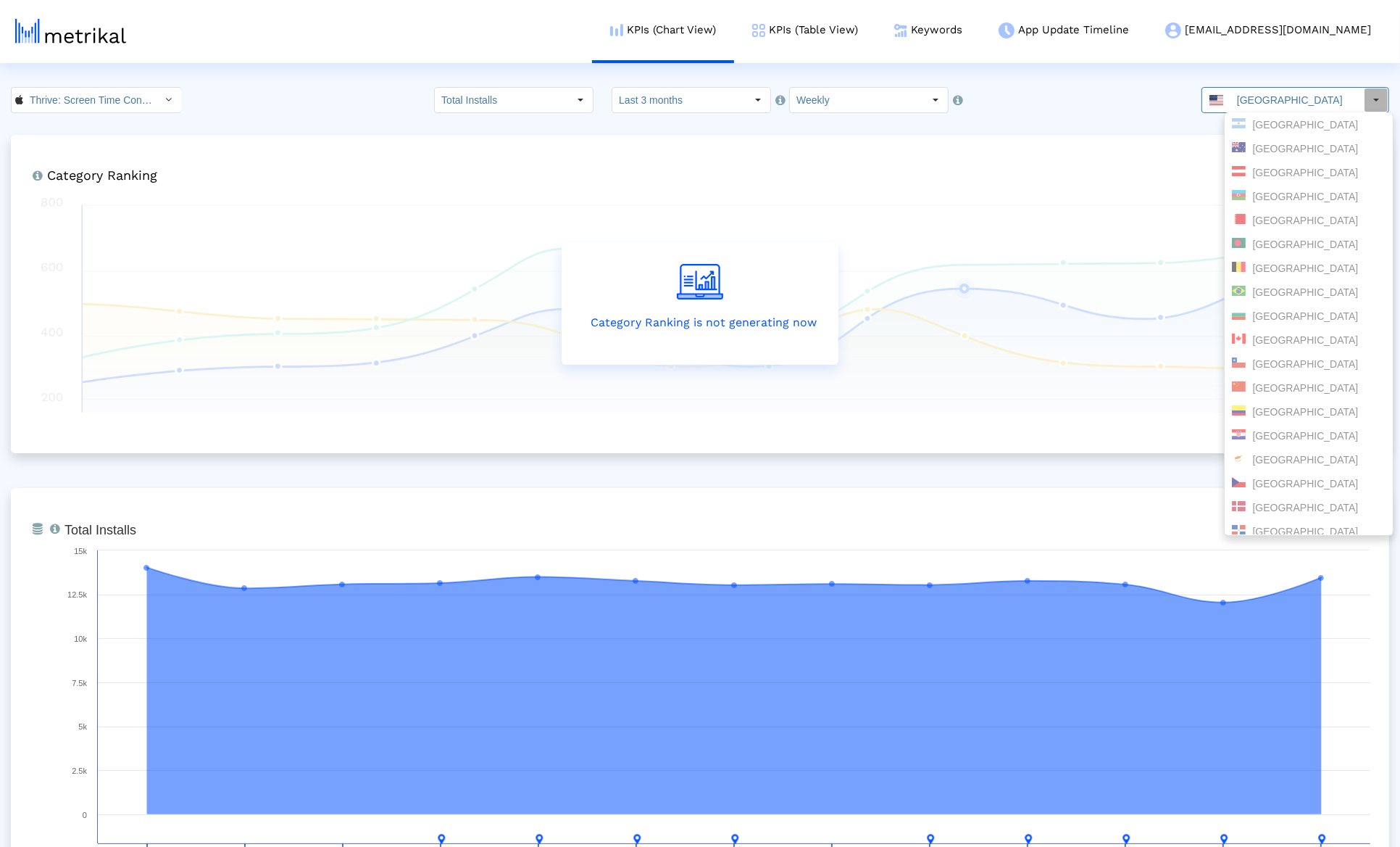
click at [977, 154] on div "Category Ranking Ranking of the app in the Overall and Category Charts. Categor…" at bounding box center [700, 293] width 1378 height 318
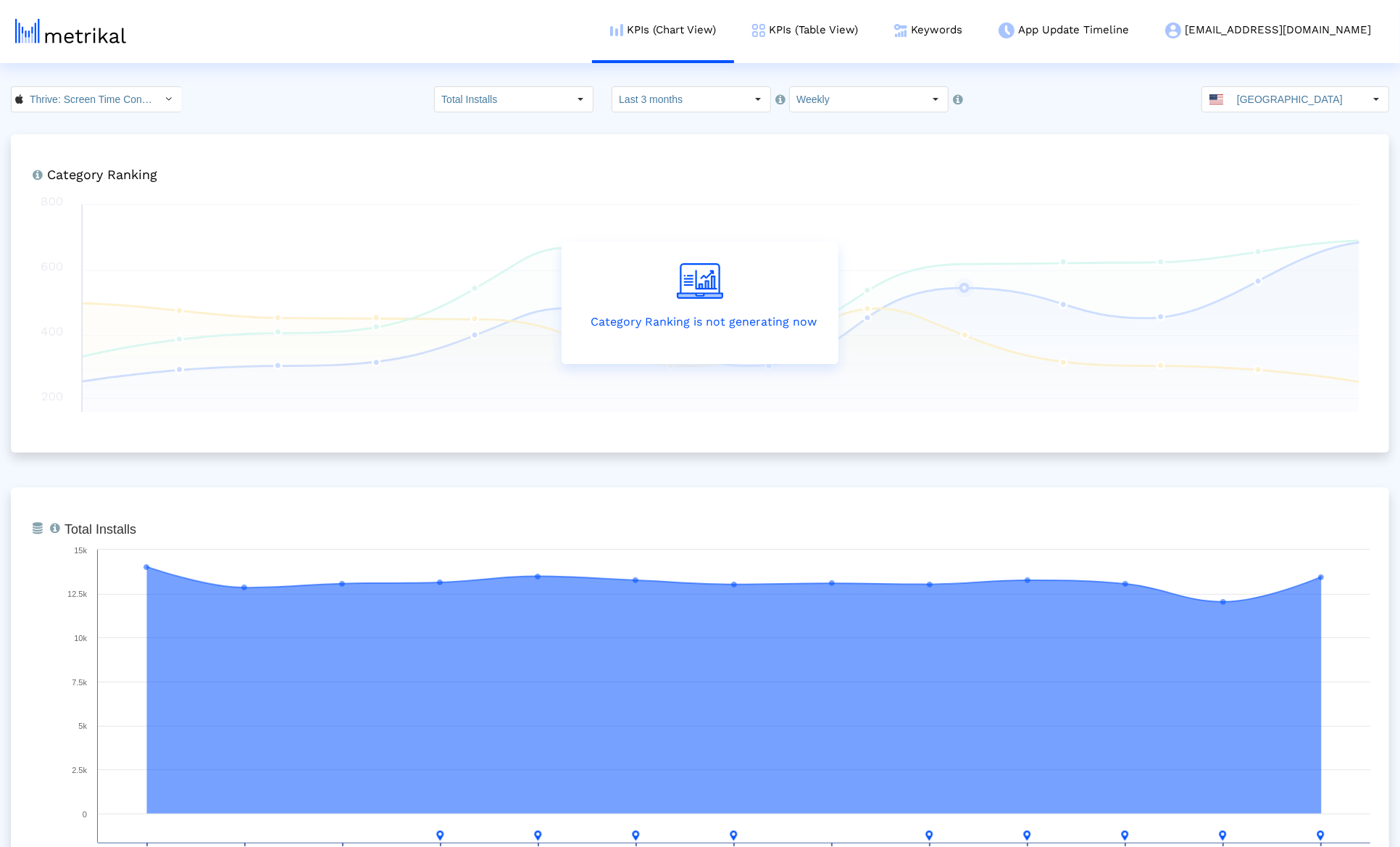
scroll to position [2, 0]
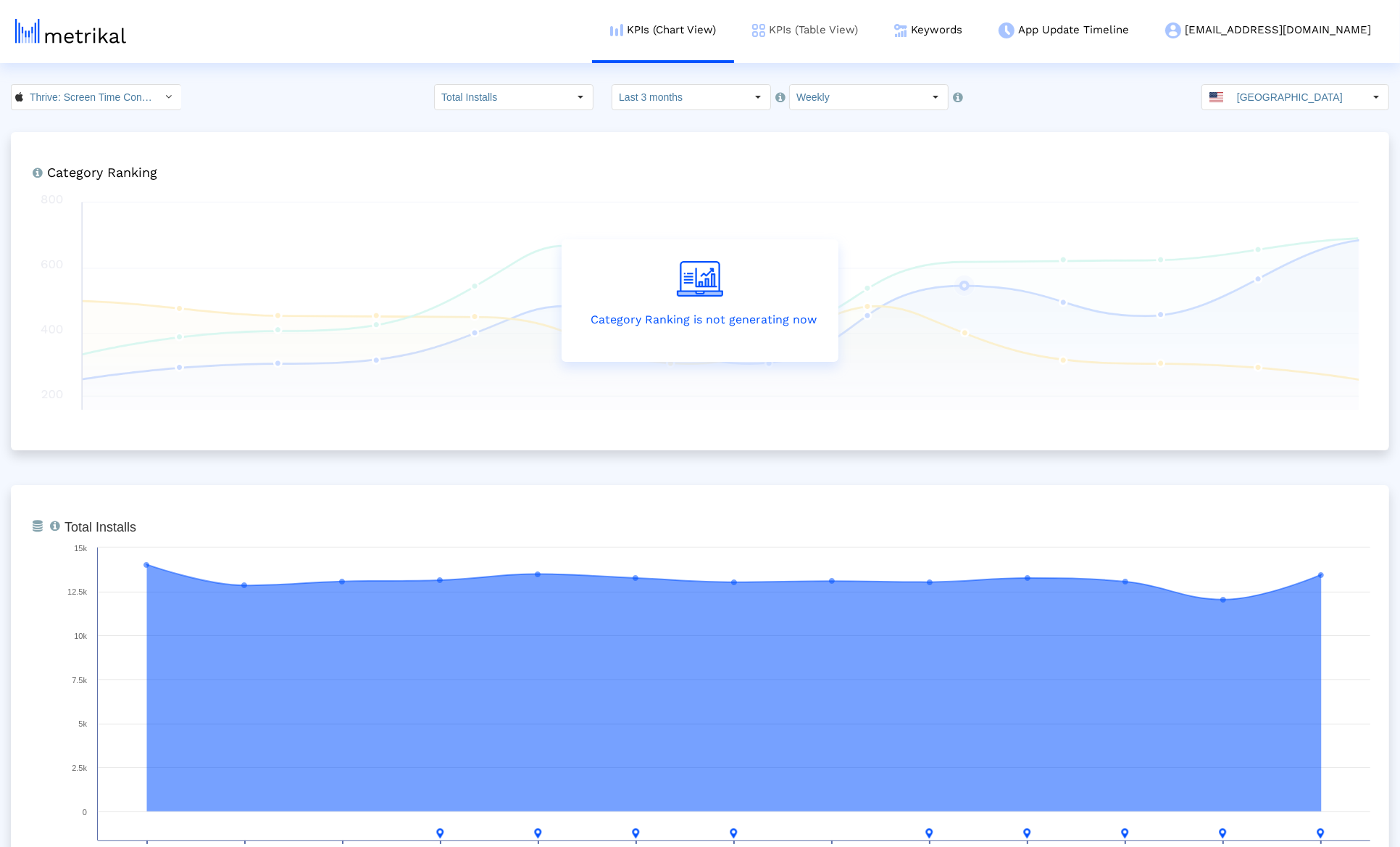
click at [877, 46] on link "KPIs (Table View)" at bounding box center [805, 30] width 142 height 60
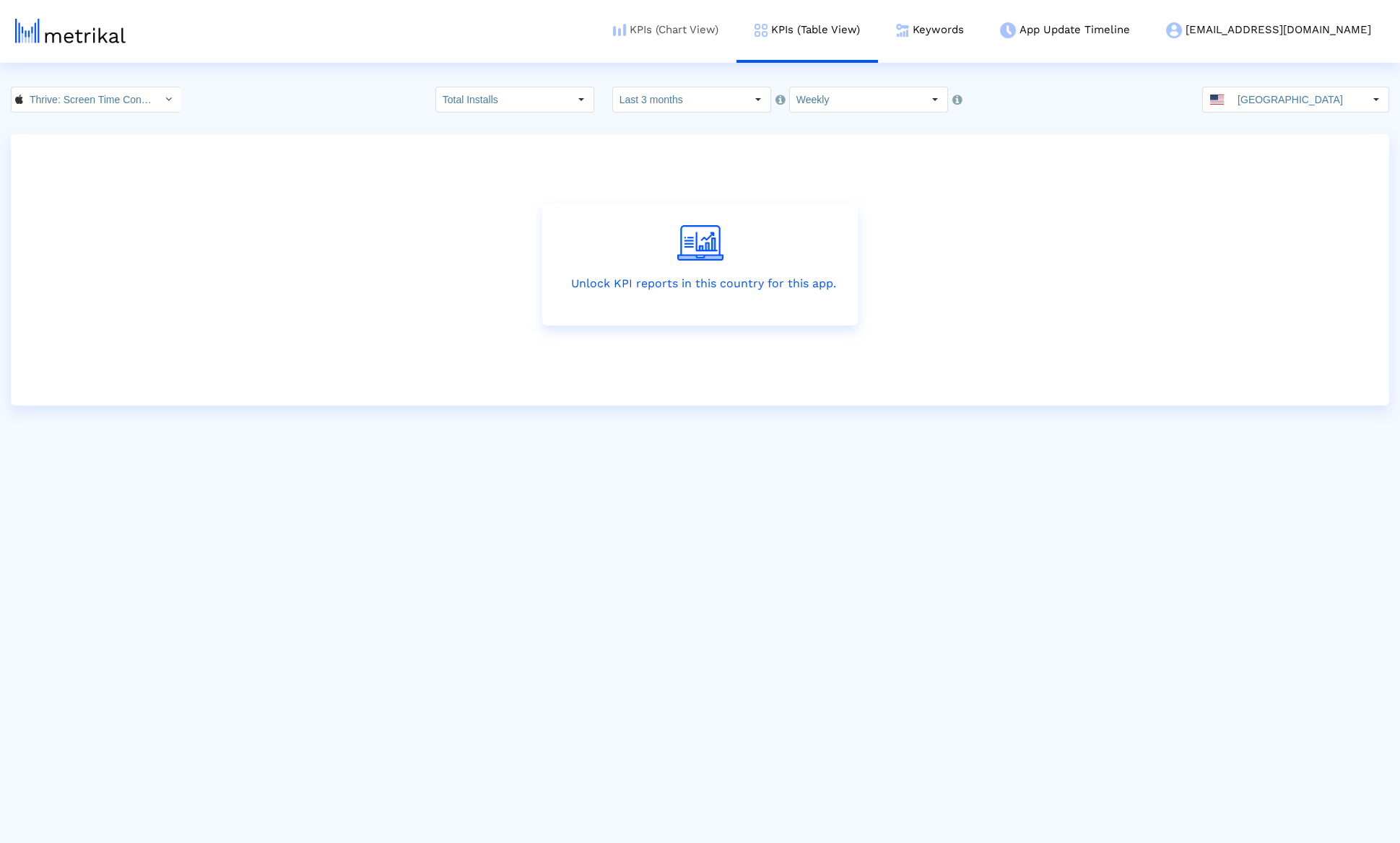
click at [736, 46] on link "KPIs (Chart View)" at bounding box center [665, 30] width 141 height 60
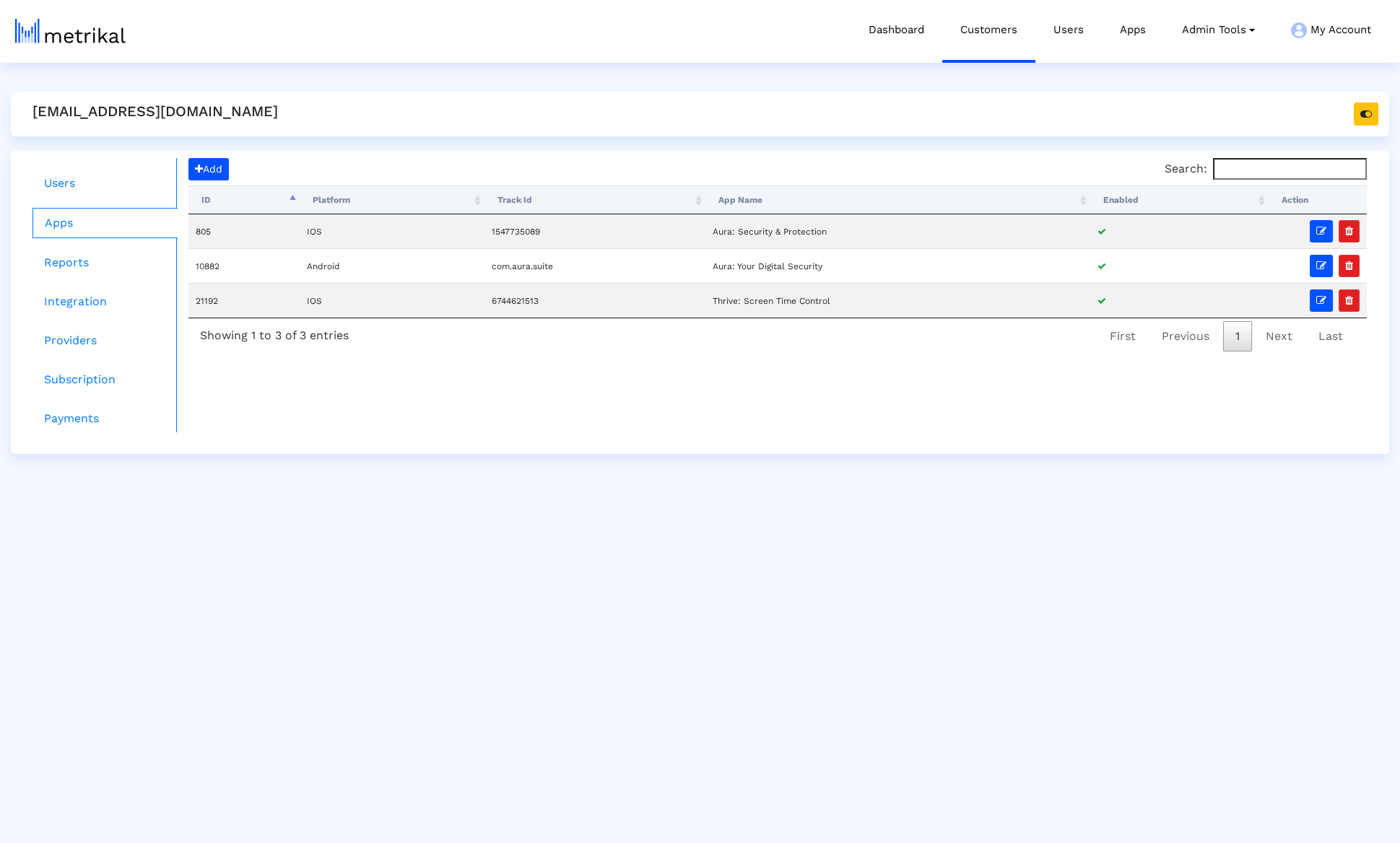
click at [88, 242] on ul "Users Apps Reports Integration Providers Subscription Payments" at bounding box center [99, 295] width 156 height 275
click at [78, 276] on ul "Users Apps Reports Integration Providers Subscription Payments" at bounding box center [99, 295] width 156 height 275
click at [78, 266] on link "Reports" at bounding box center [104, 262] width 145 height 29
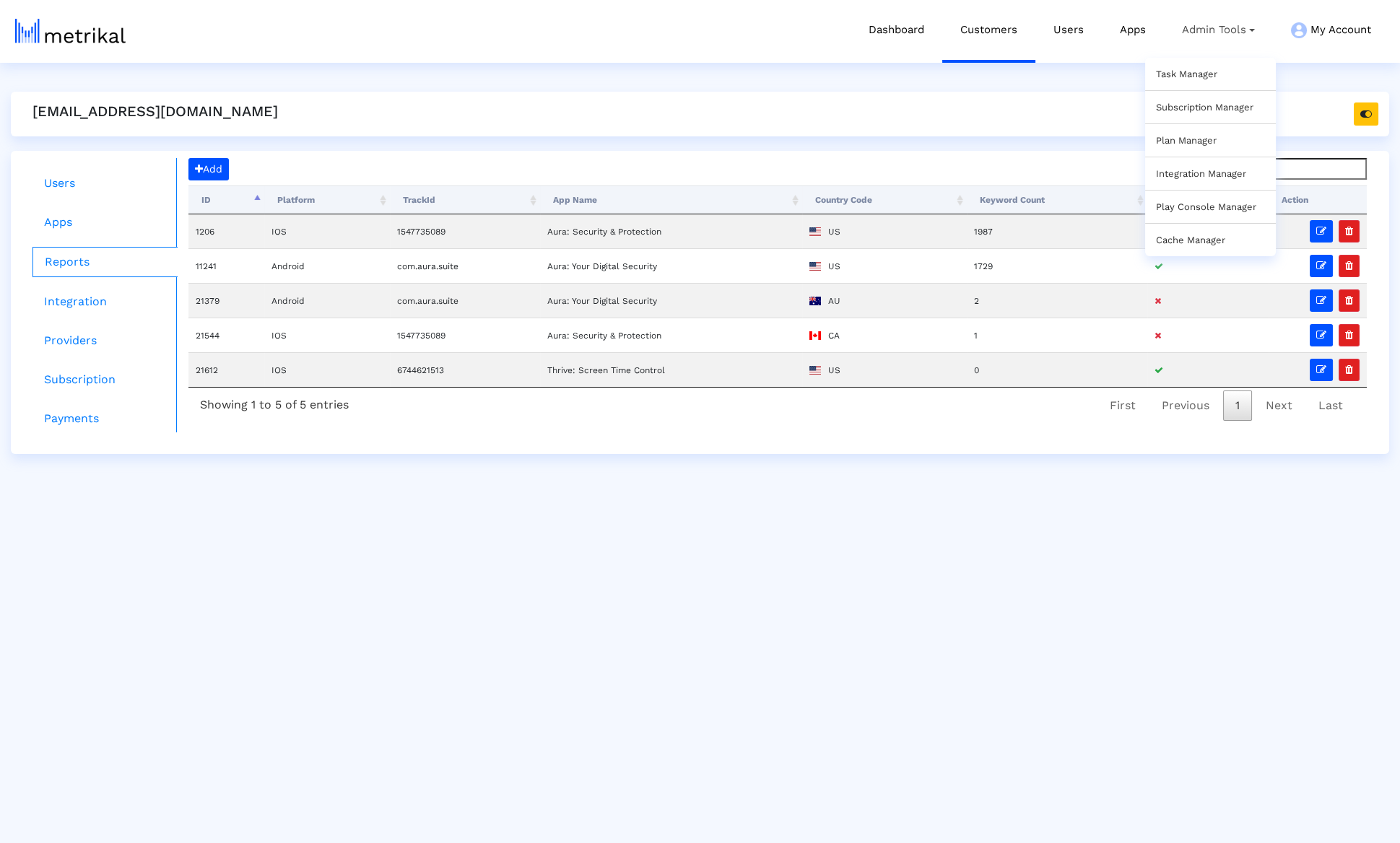
click at [1187, 69] on link "Task Manager" at bounding box center [1187, 74] width 61 height 11
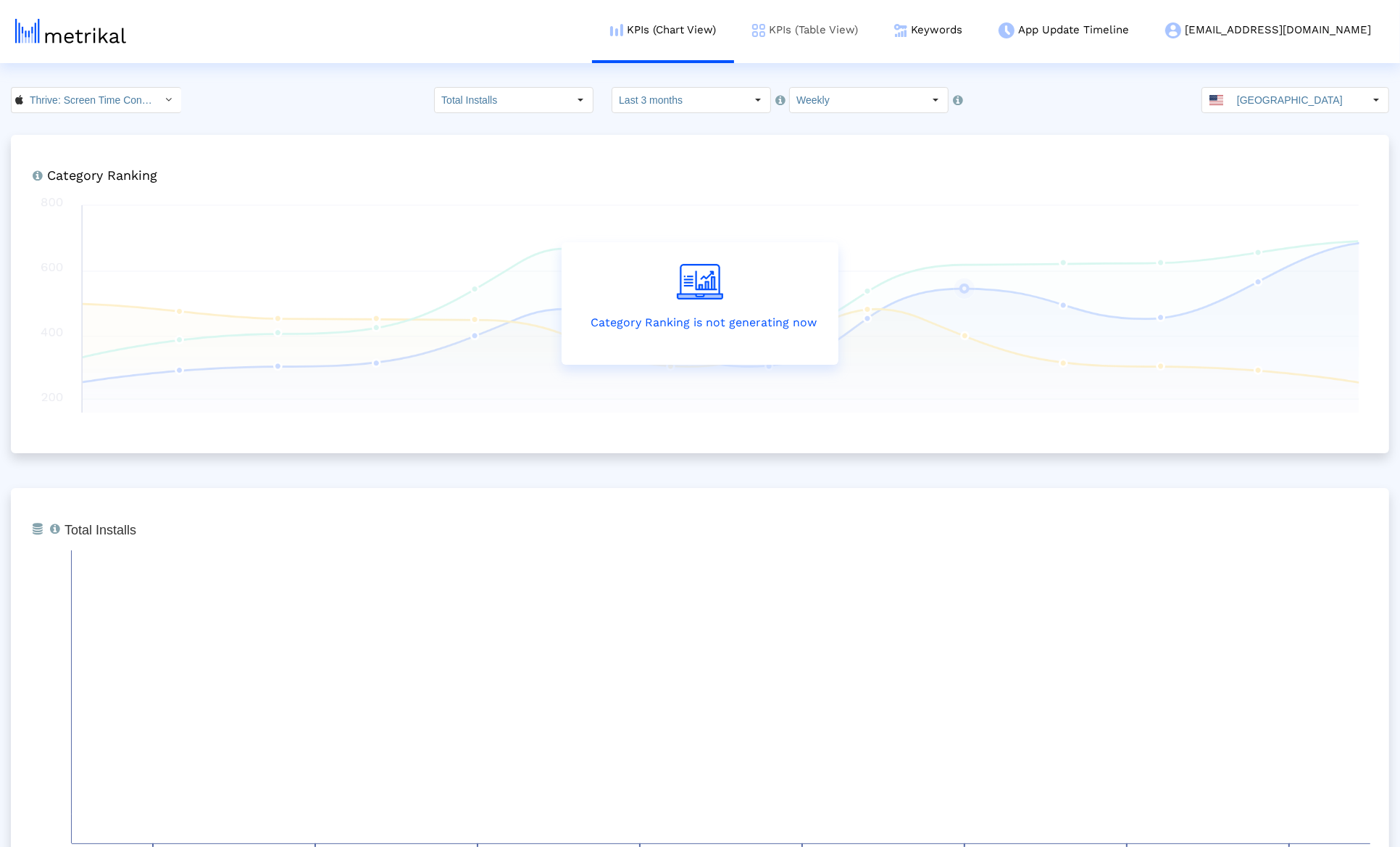
click at [877, 32] on link "KPIs (Table View)" at bounding box center [805, 30] width 142 height 60
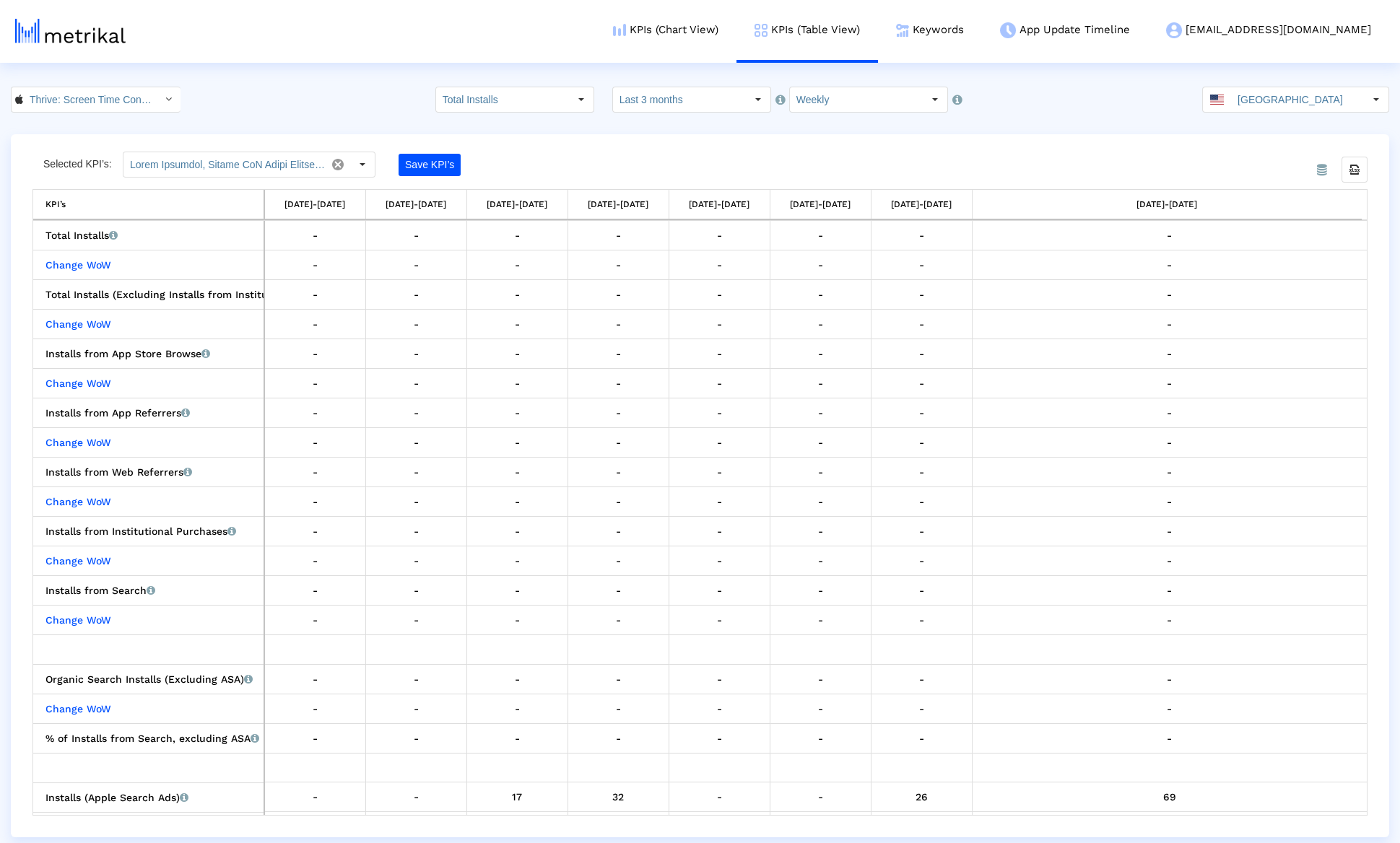
click at [509, 98] on input "Total Installs" at bounding box center [502, 100] width 133 height 25
click at [510, 134] on div "Total Installs" at bounding box center [532, 124] width 139 height 24
click at [508, 93] on input "Total Installs" at bounding box center [502, 100] width 133 height 25
click at [511, 150] on div "New Installs" at bounding box center [532, 148] width 139 height 24
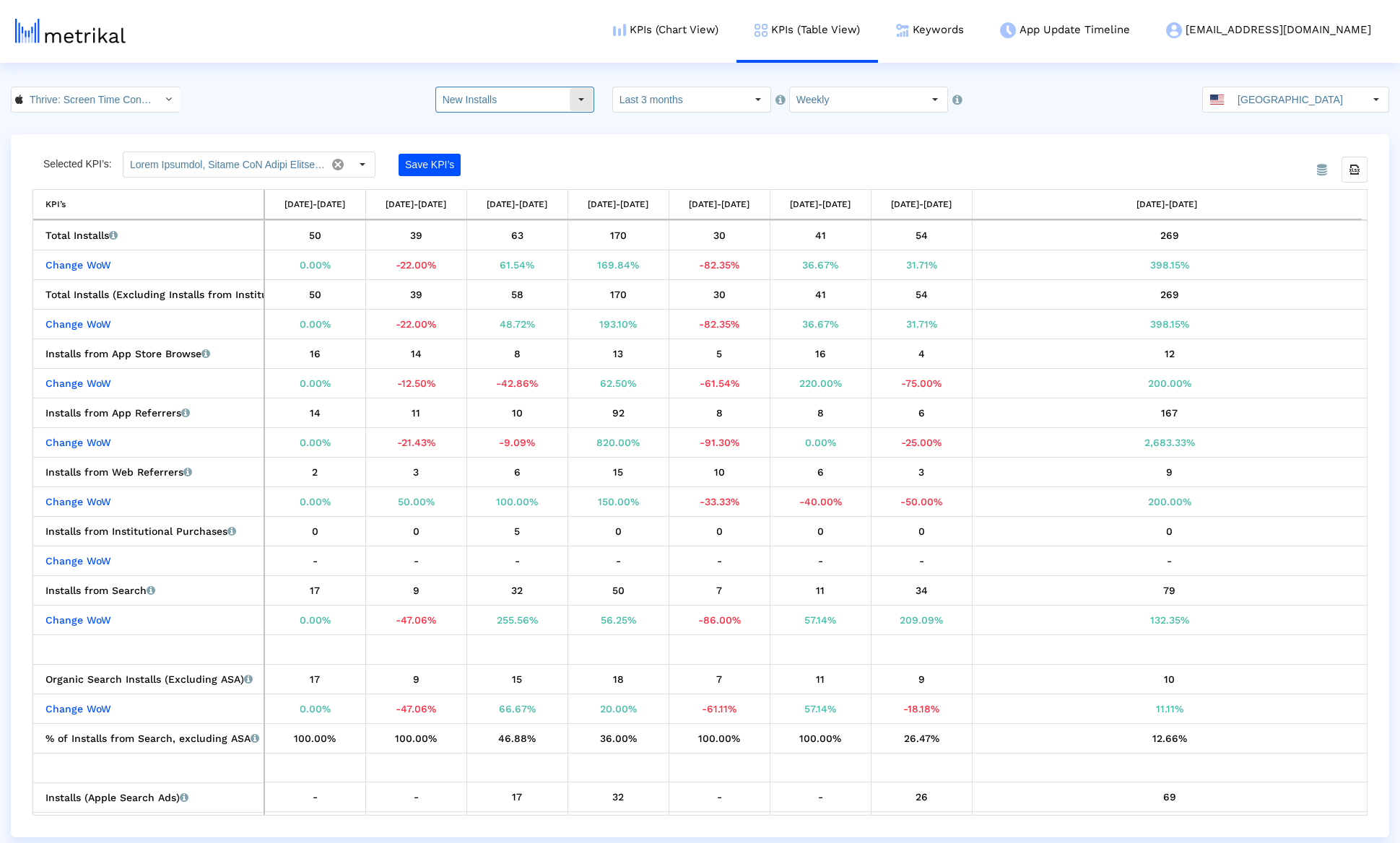
click at [510, 99] on input "New Installs" at bounding box center [502, 100] width 133 height 25
click at [525, 168] on div "Redownloads" at bounding box center [532, 172] width 139 height 24
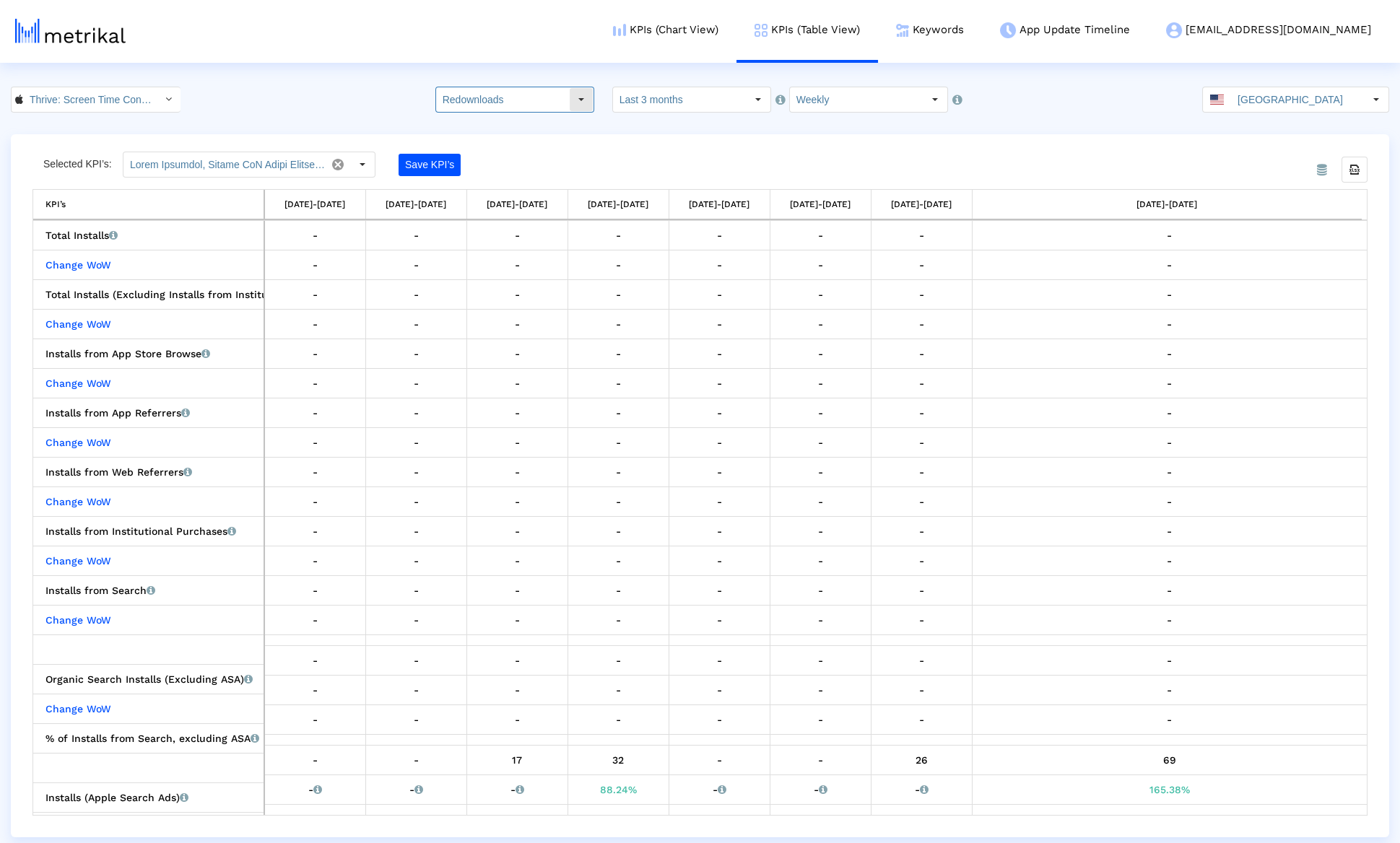
click at [521, 93] on input "Redownloads" at bounding box center [502, 100] width 133 height 25
click at [523, 106] on input "Redownloads" at bounding box center [502, 100] width 133 height 25
click at [519, 108] on input "Redownloads" at bounding box center [502, 100] width 133 height 25
click at [518, 124] on div "Total Installs" at bounding box center [532, 124] width 139 height 24
type input "Total Installs"
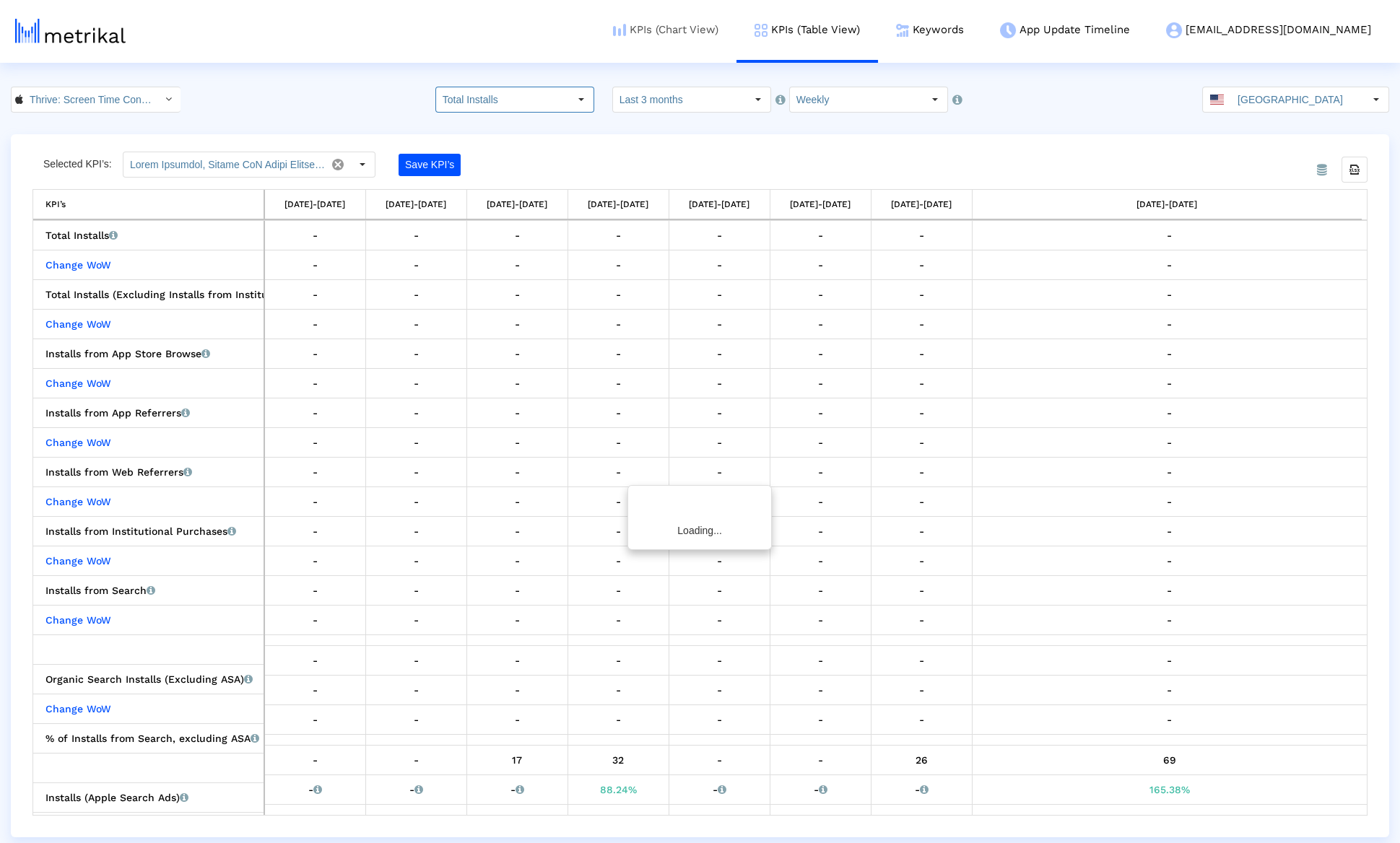
click at [736, 32] on link "KPIs (Chart View)" at bounding box center [665, 30] width 141 height 60
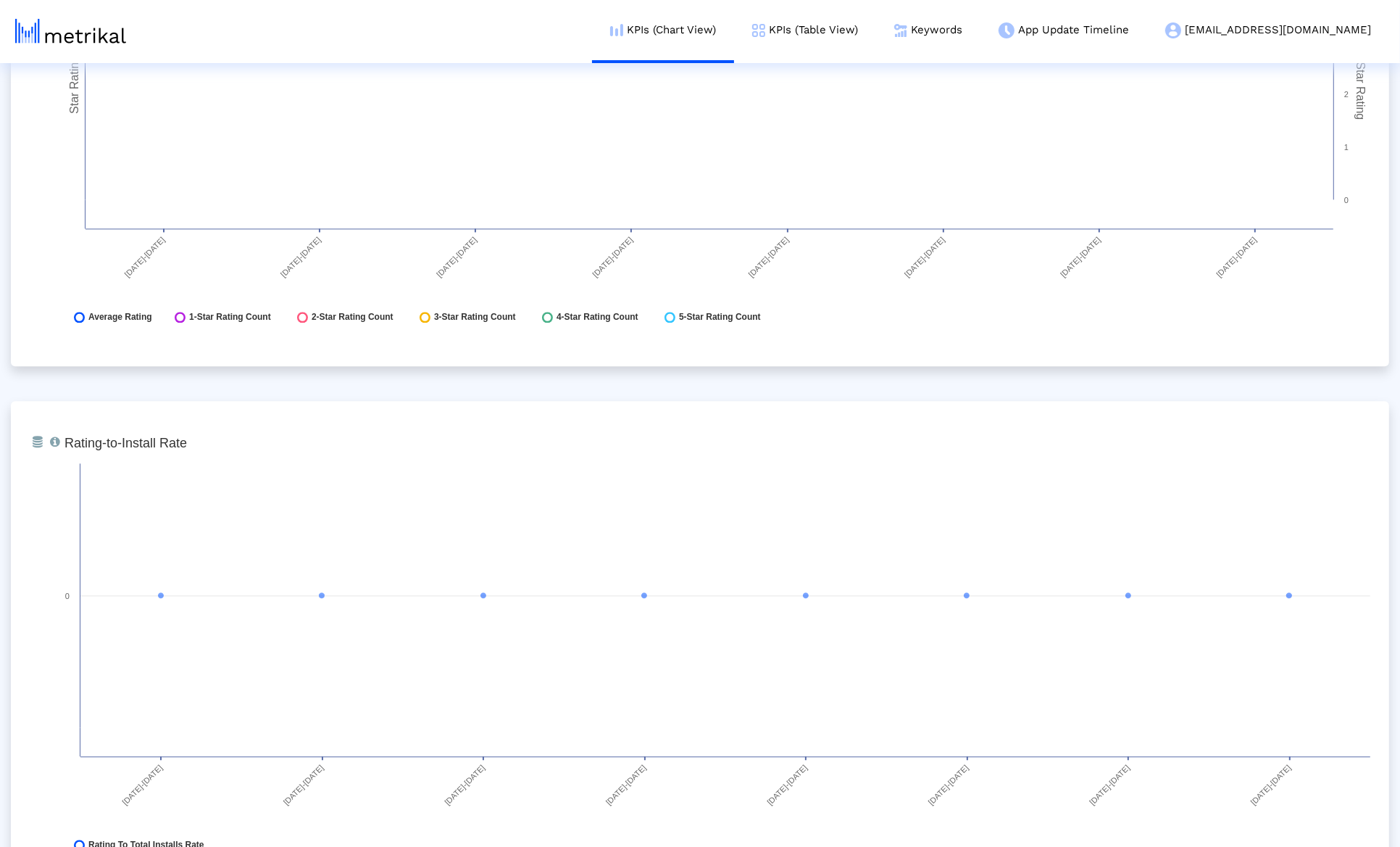
scroll to position [3790, 0]
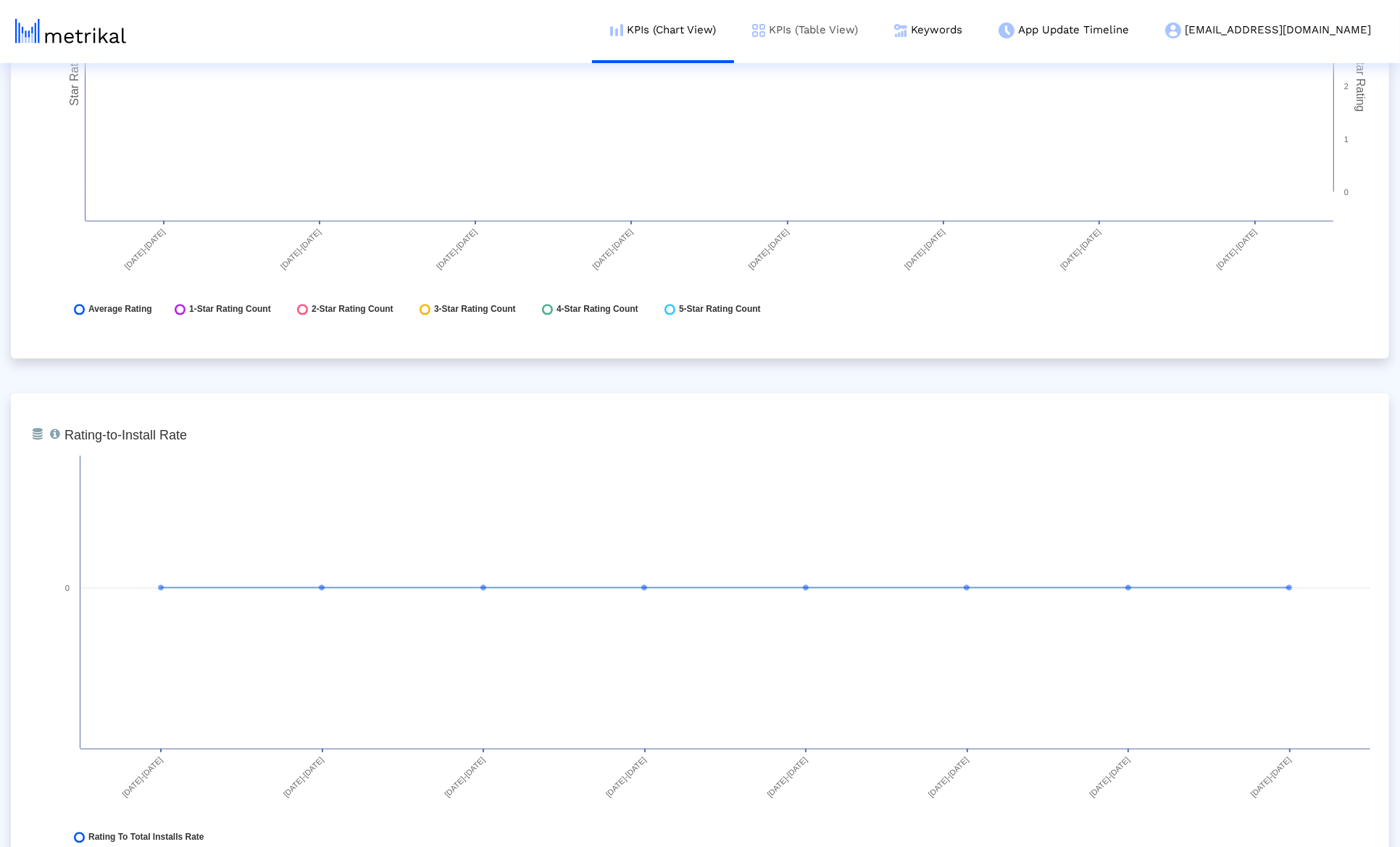
click at [877, 26] on link "KPIs (Table View)" at bounding box center [805, 30] width 142 height 60
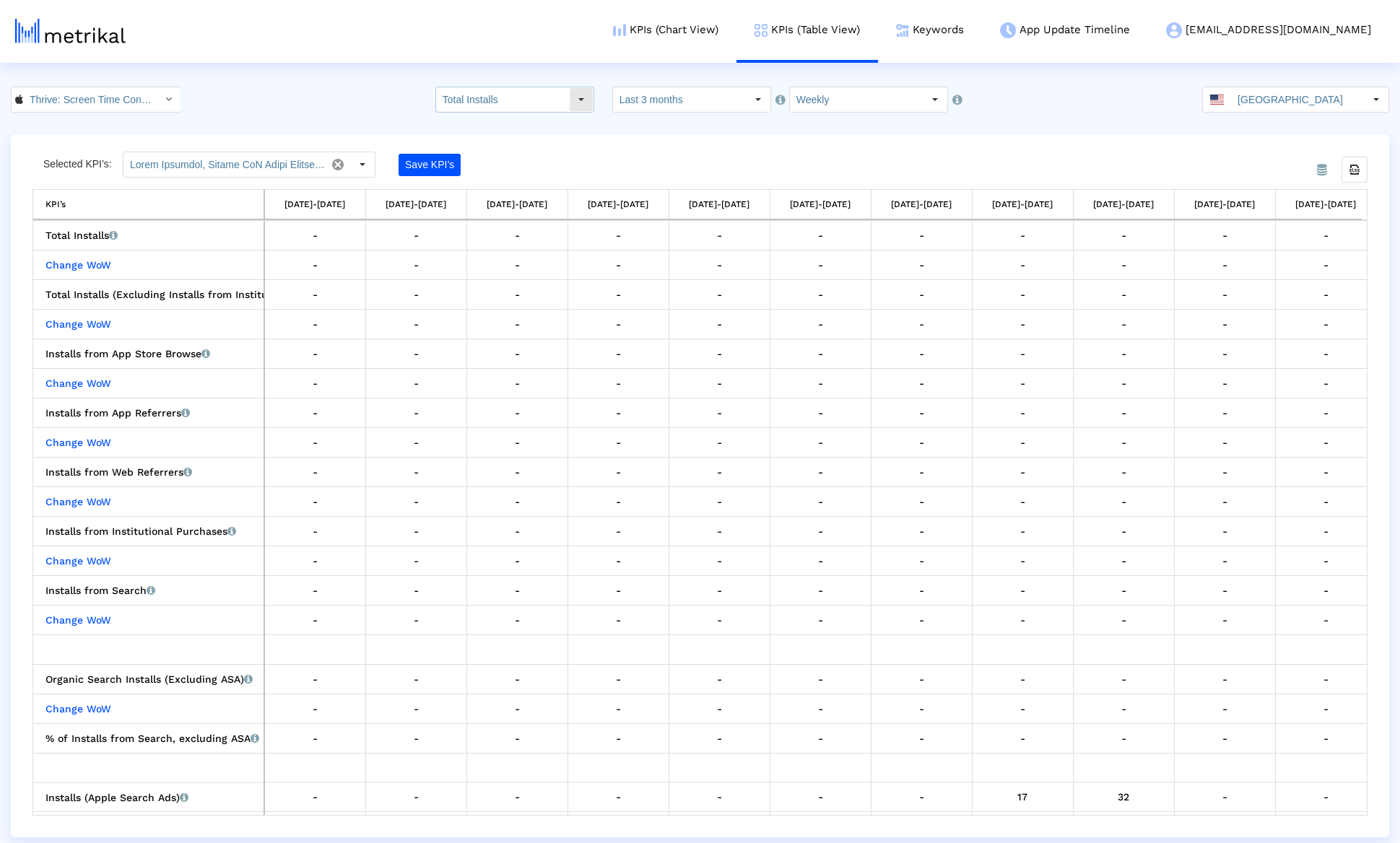
click at [559, 93] on input "Total Installs" at bounding box center [502, 100] width 133 height 25
click at [539, 146] on div "New Installs" at bounding box center [532, 148] width 139 height 24
type input "New Installs"
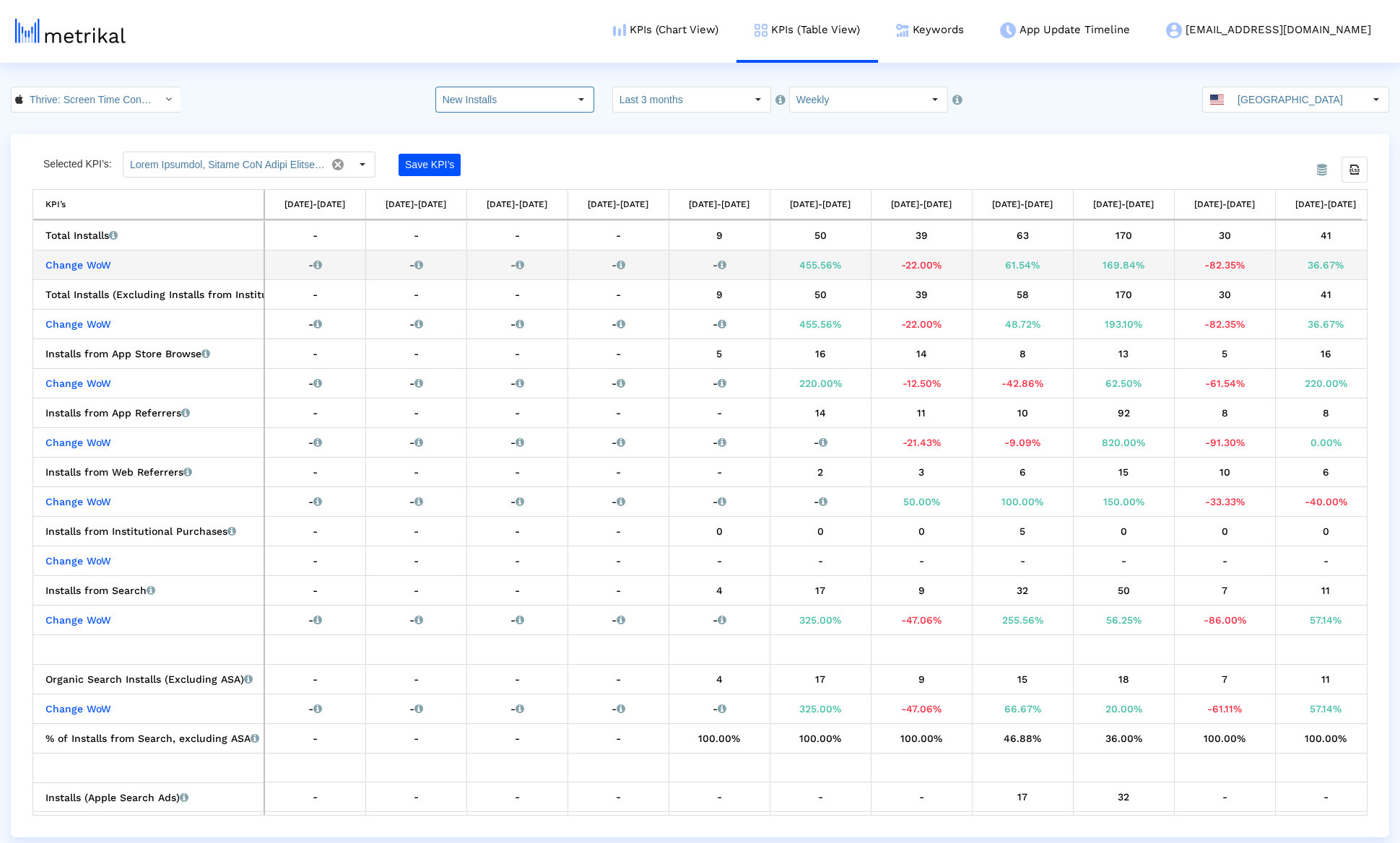
scroll to position [2, 0]
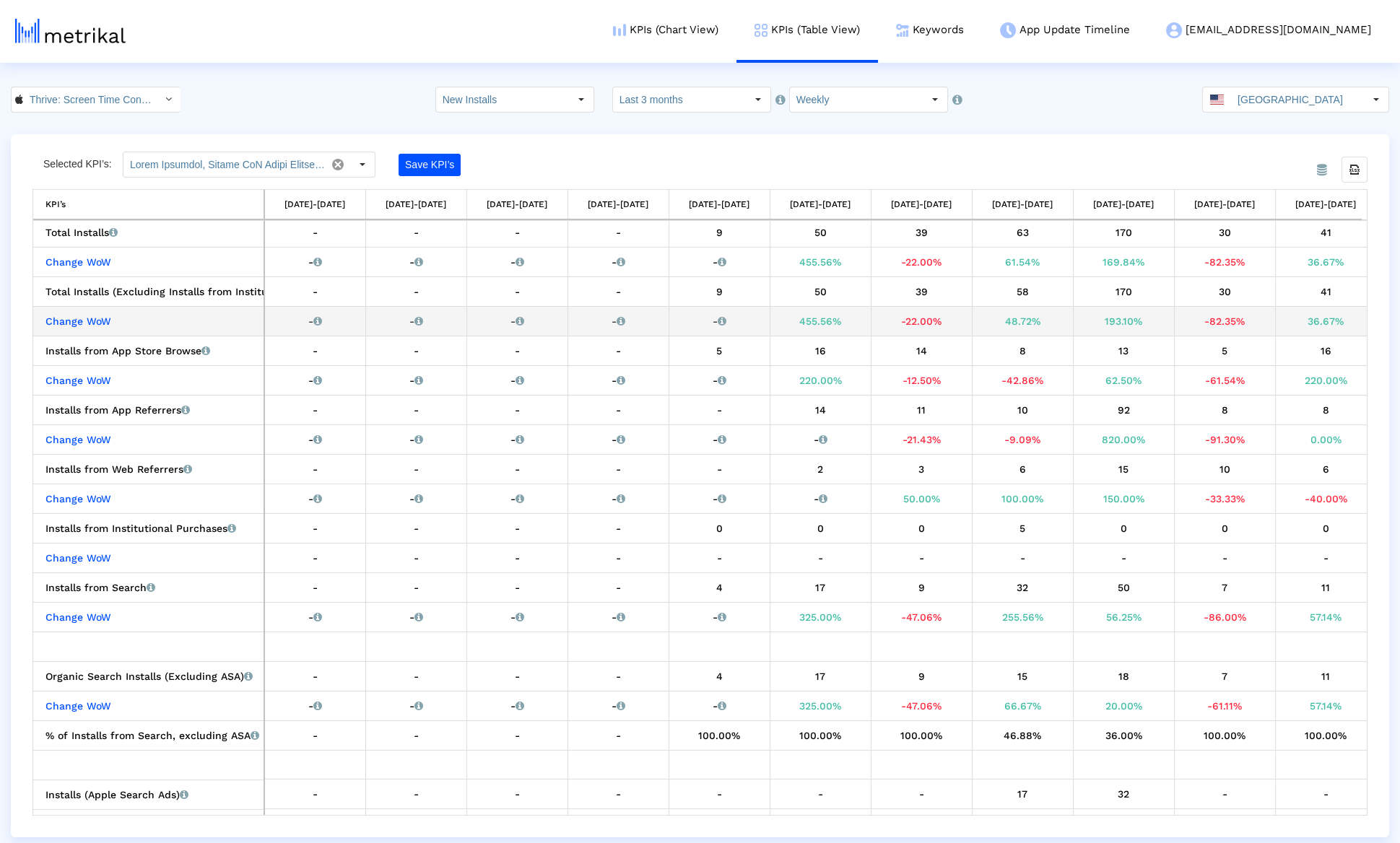
drag, startPoint x: 540, startPoint y: 314, endPoint x: 766, endPoint y: 314, distance: 226.0
click at [1298, 824] on div "From Database Selected KPI’s: Save KPI’s Export all data KPI’s KPI’s 06/22/25-0…" at bounding box center [699, 486] width 1378 height 703
click at [1297, 817] on div "From Database Selected KPI’s: Save KPI’s Export all data KPI’s KPI’s 06/22/25-0…" at bounding box center [699, 486] width 1378 height 703
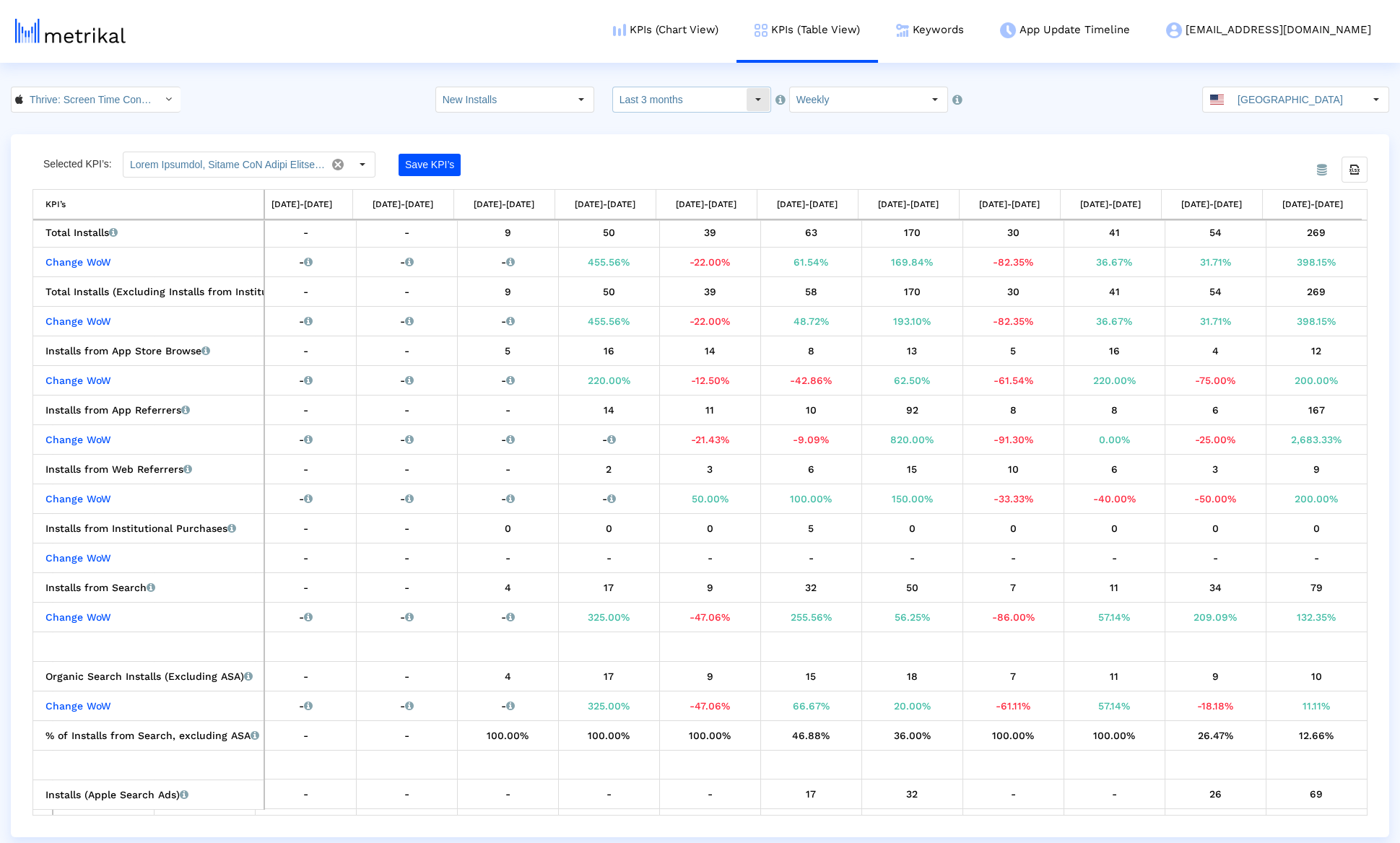
click at [687, 96] on input "Last 3 months" at bounding box center [679, 100] width 133 height 25
click at [645, 132] on div "Last 1 month" at bounding box center [692, 124] width 139 height 24
type input "Last 1 month"
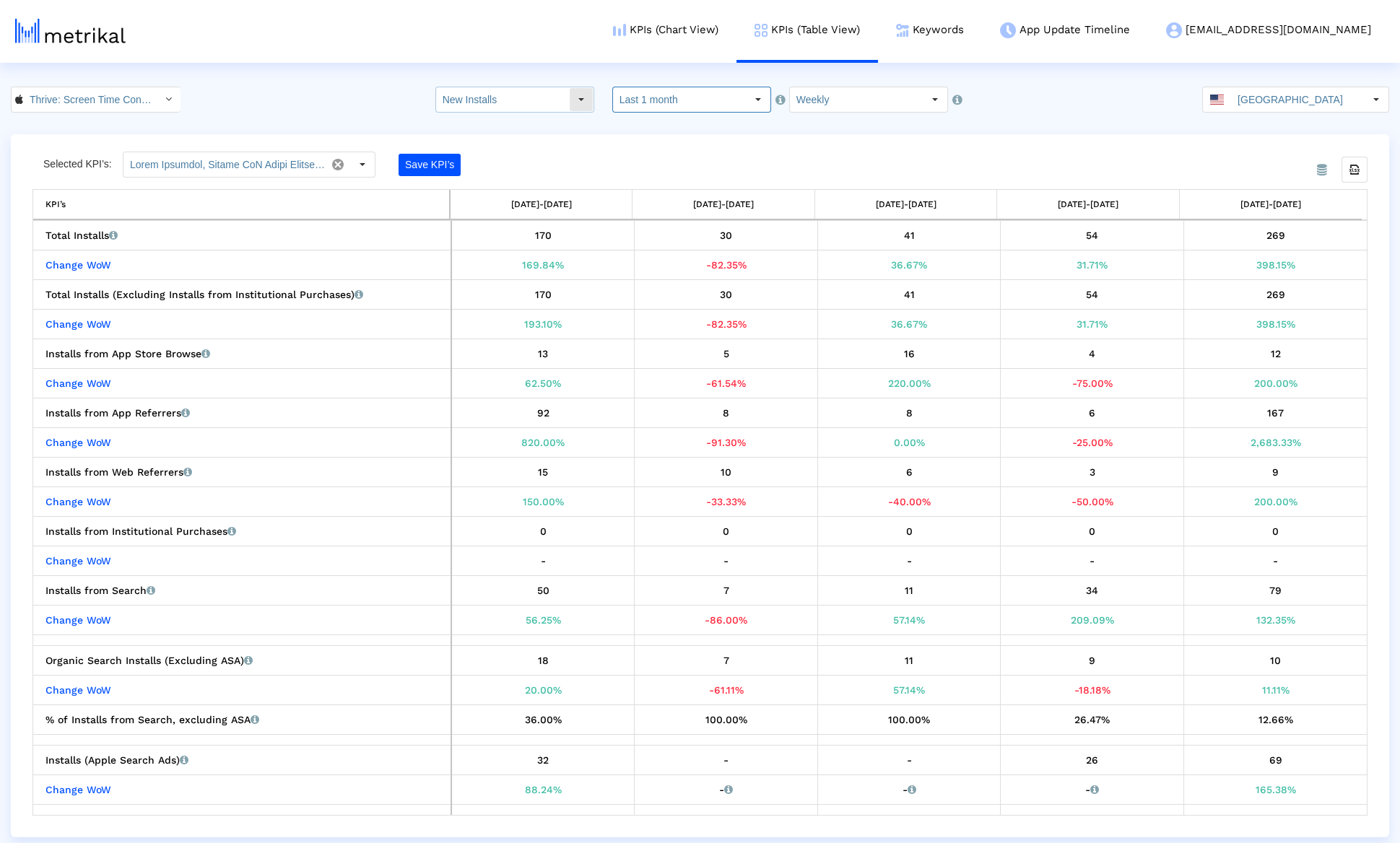
click at [540, 99] on input "New Installs" at bounding box center [502, 100] width 133 height 25
click at [540, 118] on div "Total Installs" at bounding box center [532, 124] width 139 height 24
type input "Total Installs"
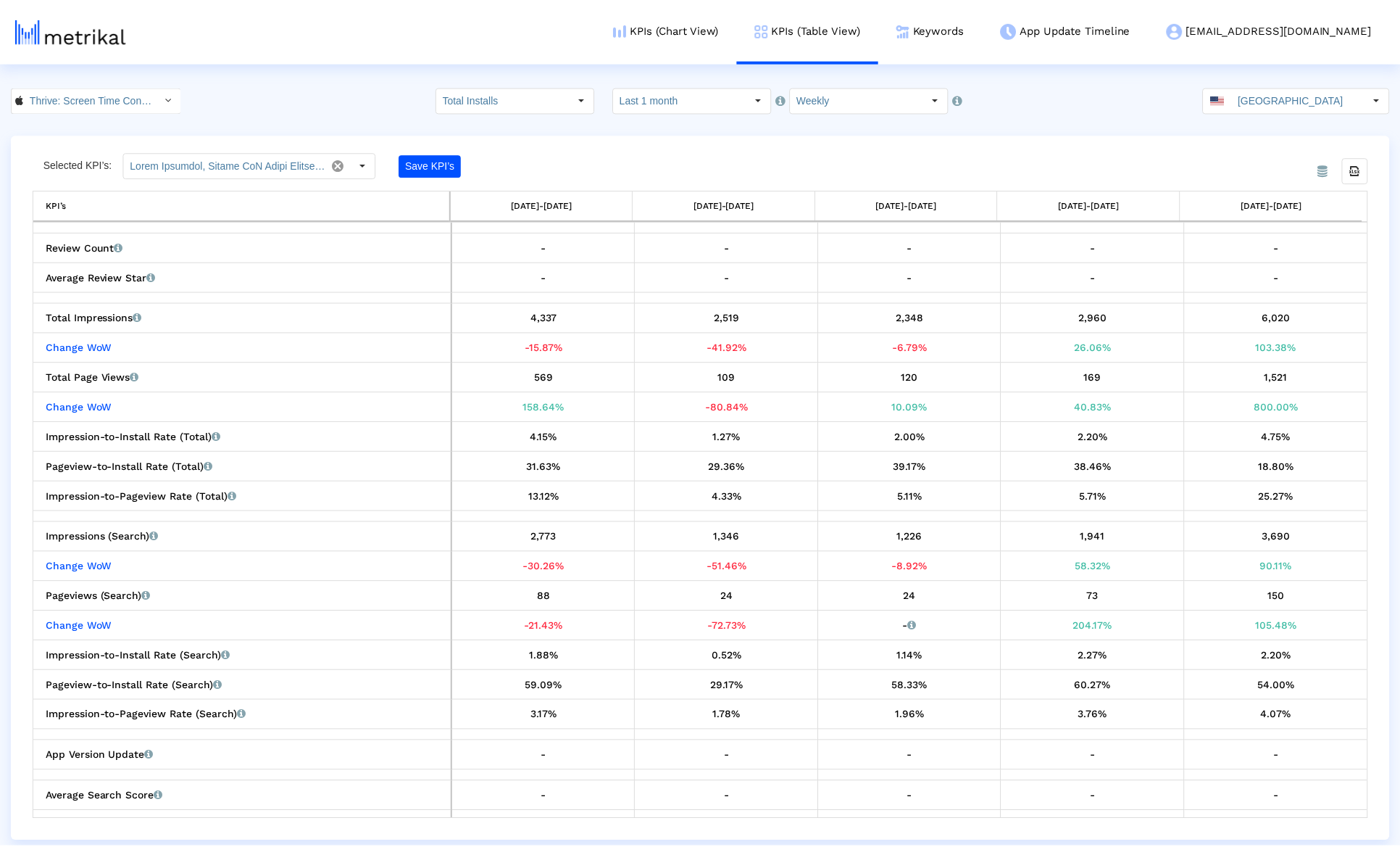
scroll to position [400, 0]
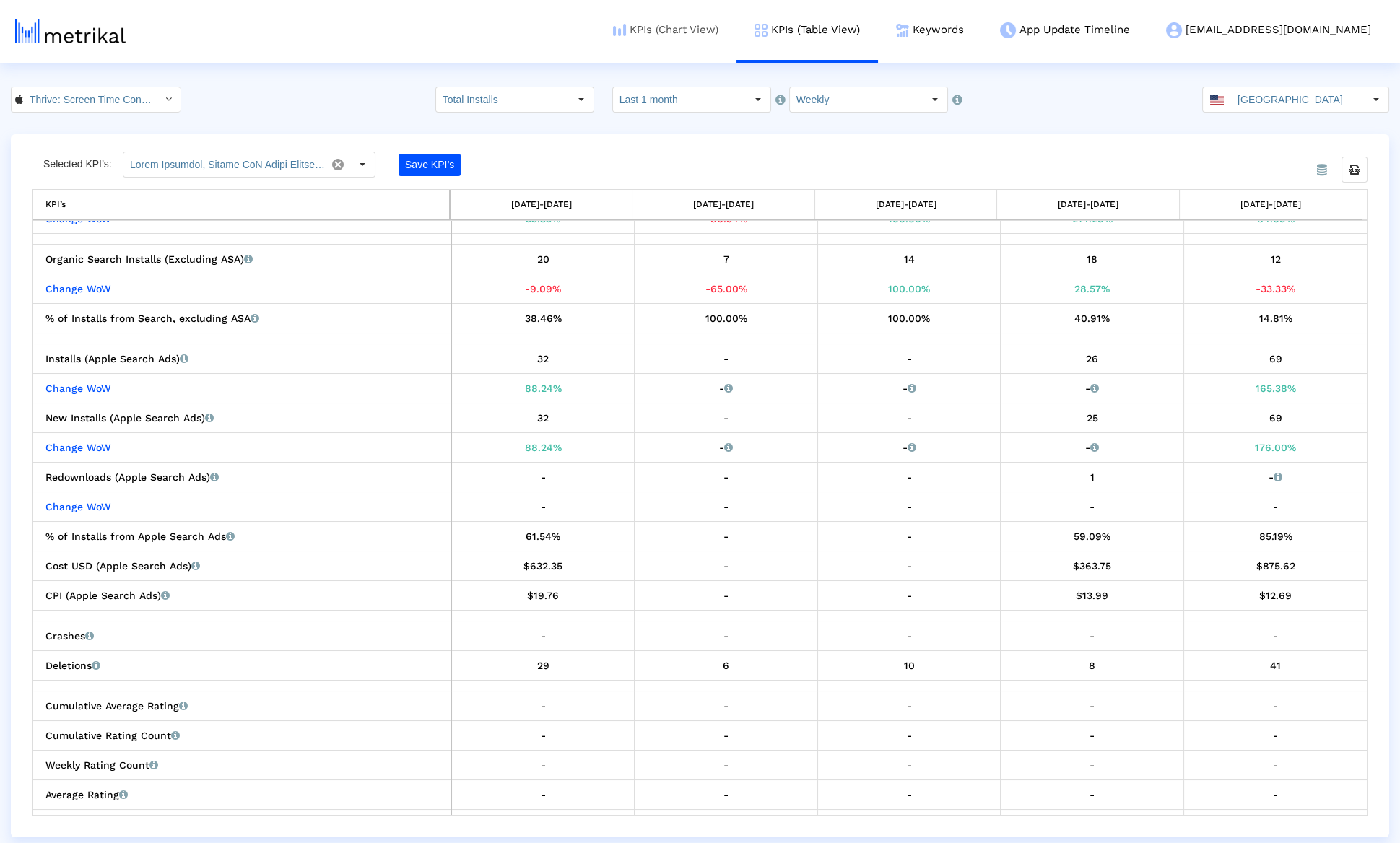
click at [723, 20] on link "KPIs (Chart View)" at bounding box center [665, 30] width 141 height 60
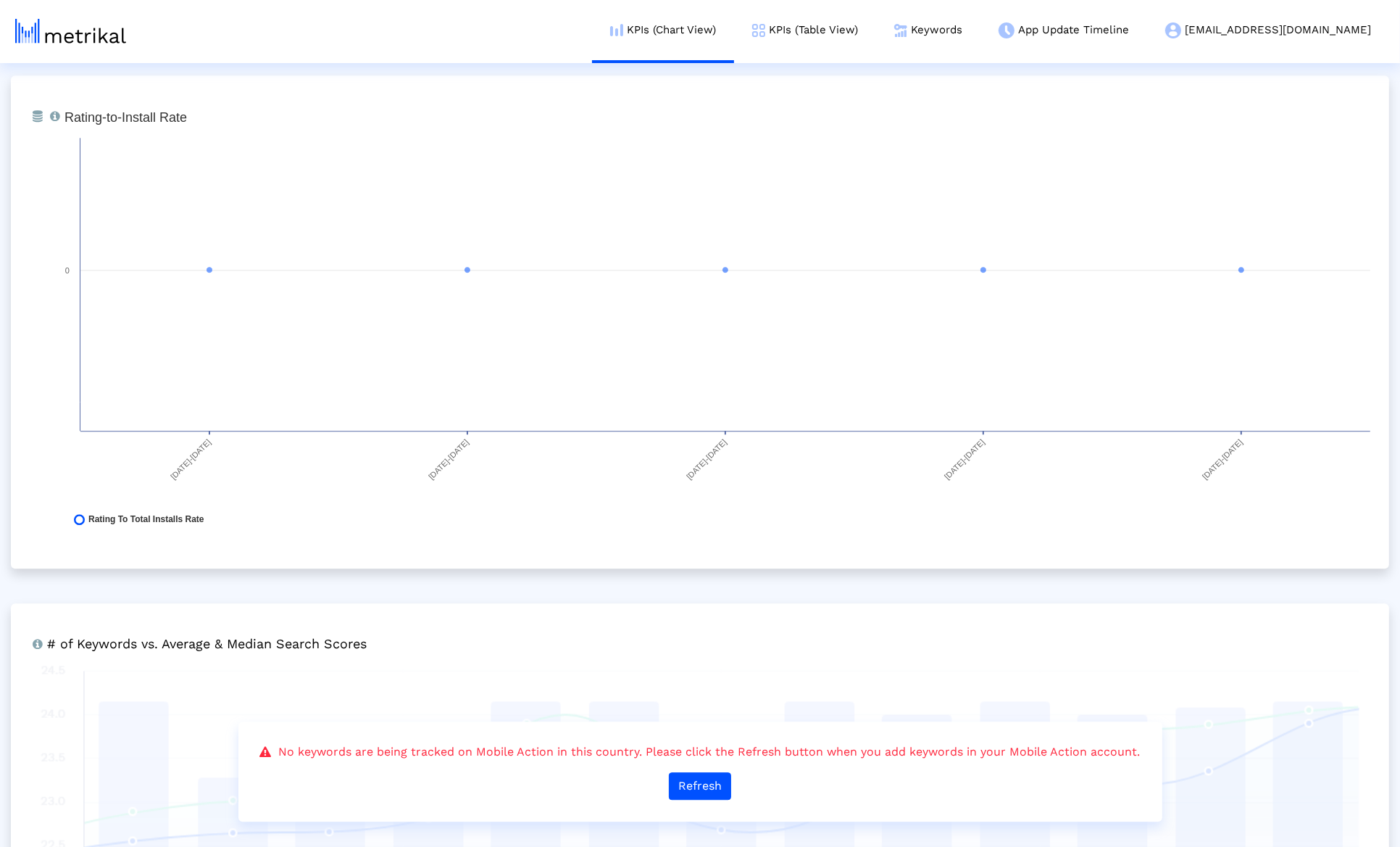
scroll to position [4447, 0]
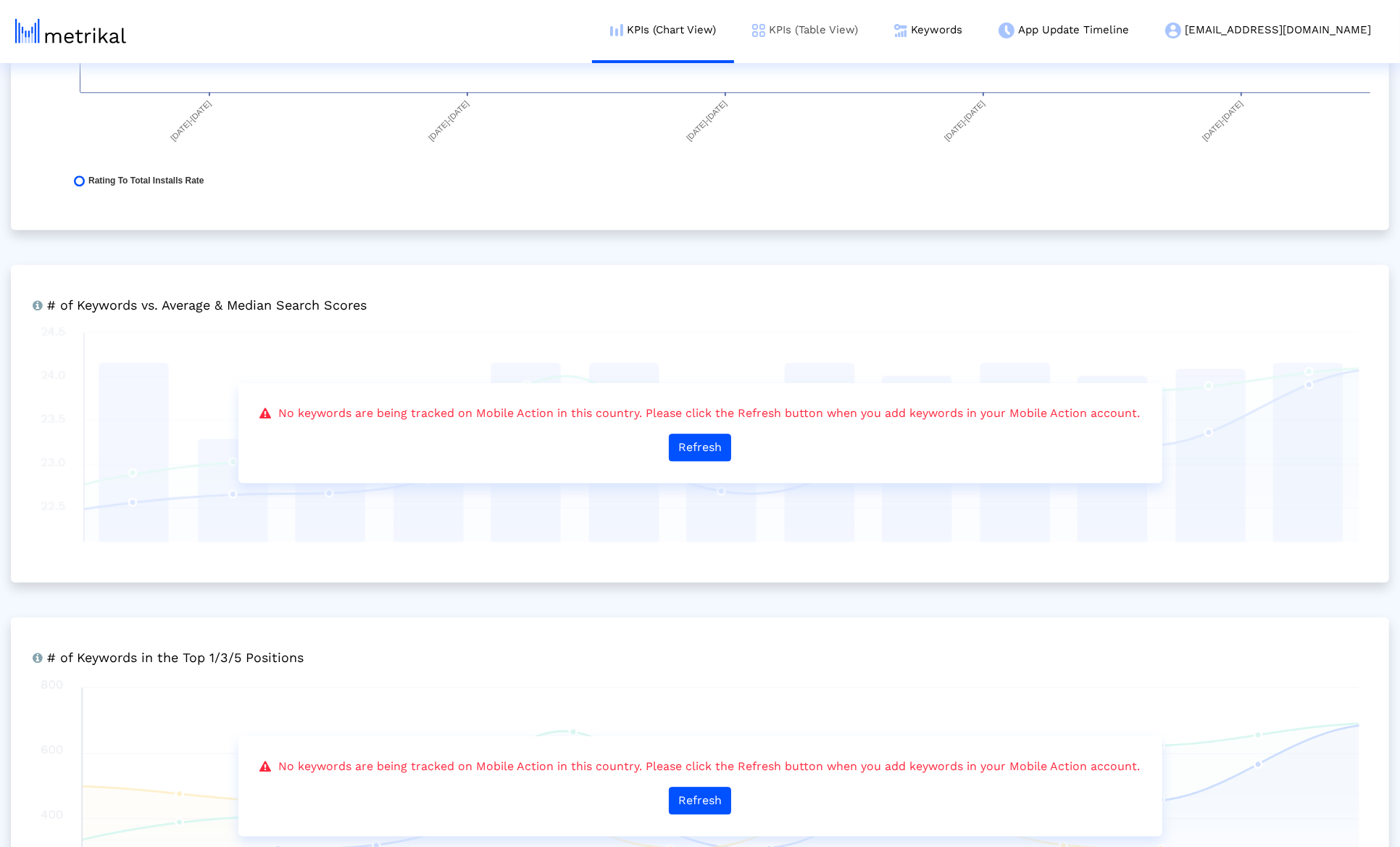
click at [872, 25] on link "KPIs (Table View)" at bounding box center [805, 30] width 142 height 60
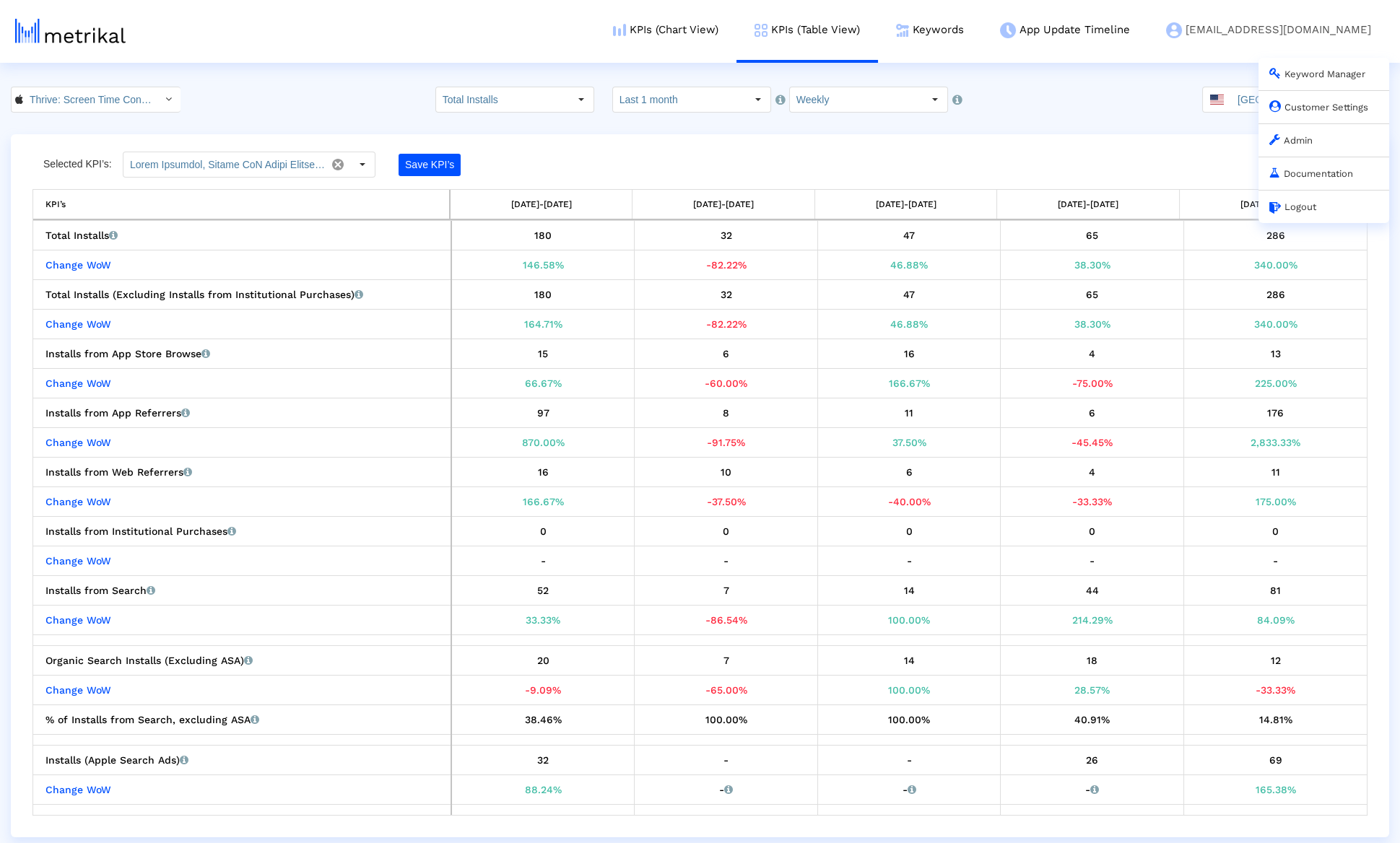
click at [1304, 101] on div "Customer Settings" at bounding box center [1324, 107] width 131 height 33
click at [1301, 106] on link "Customer Settings" at bounding box center [1319, 107] width 99 height 11
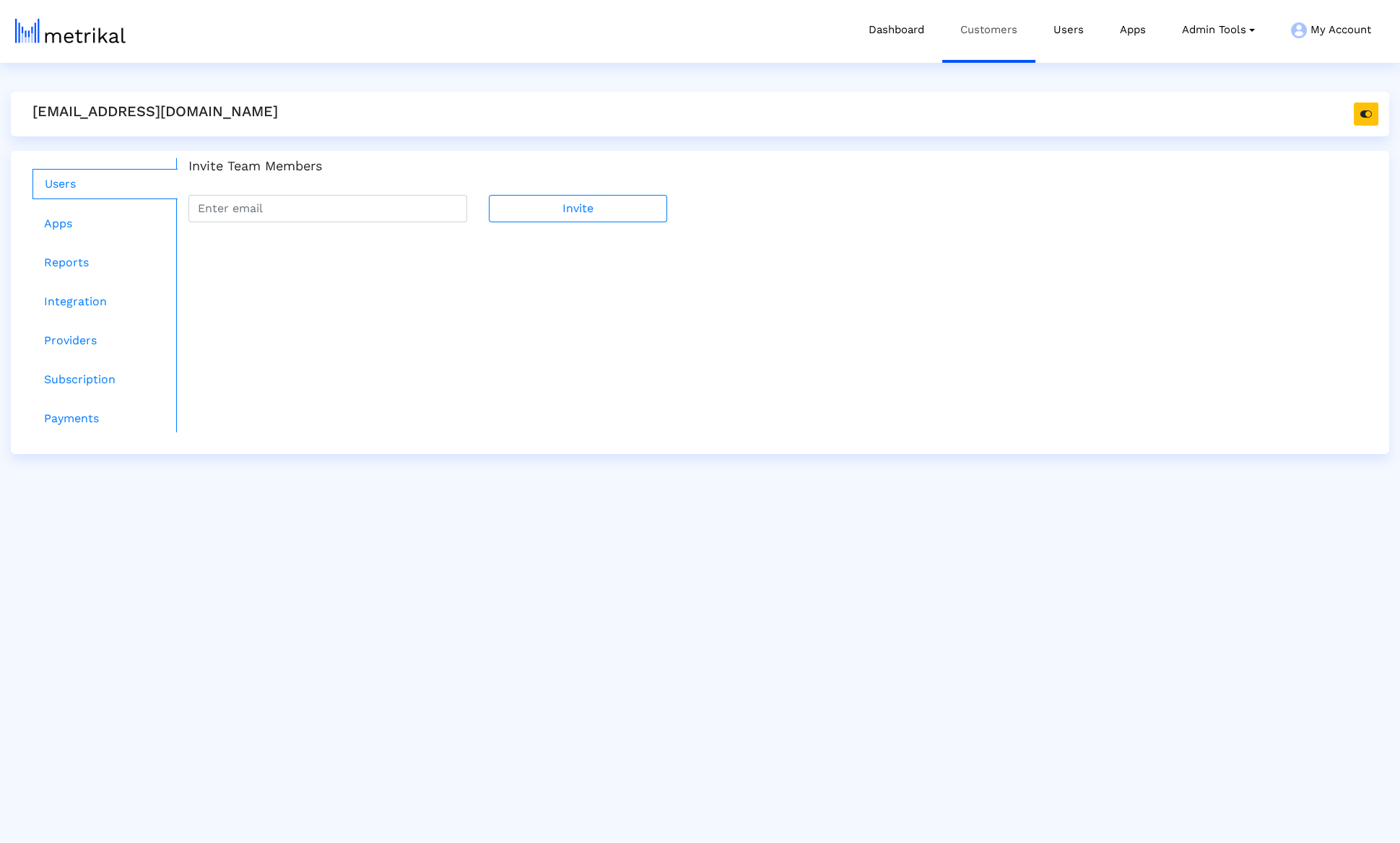
click at [980, 45] on link "Customers" at bounding box center [988, 30] width 93 height 60
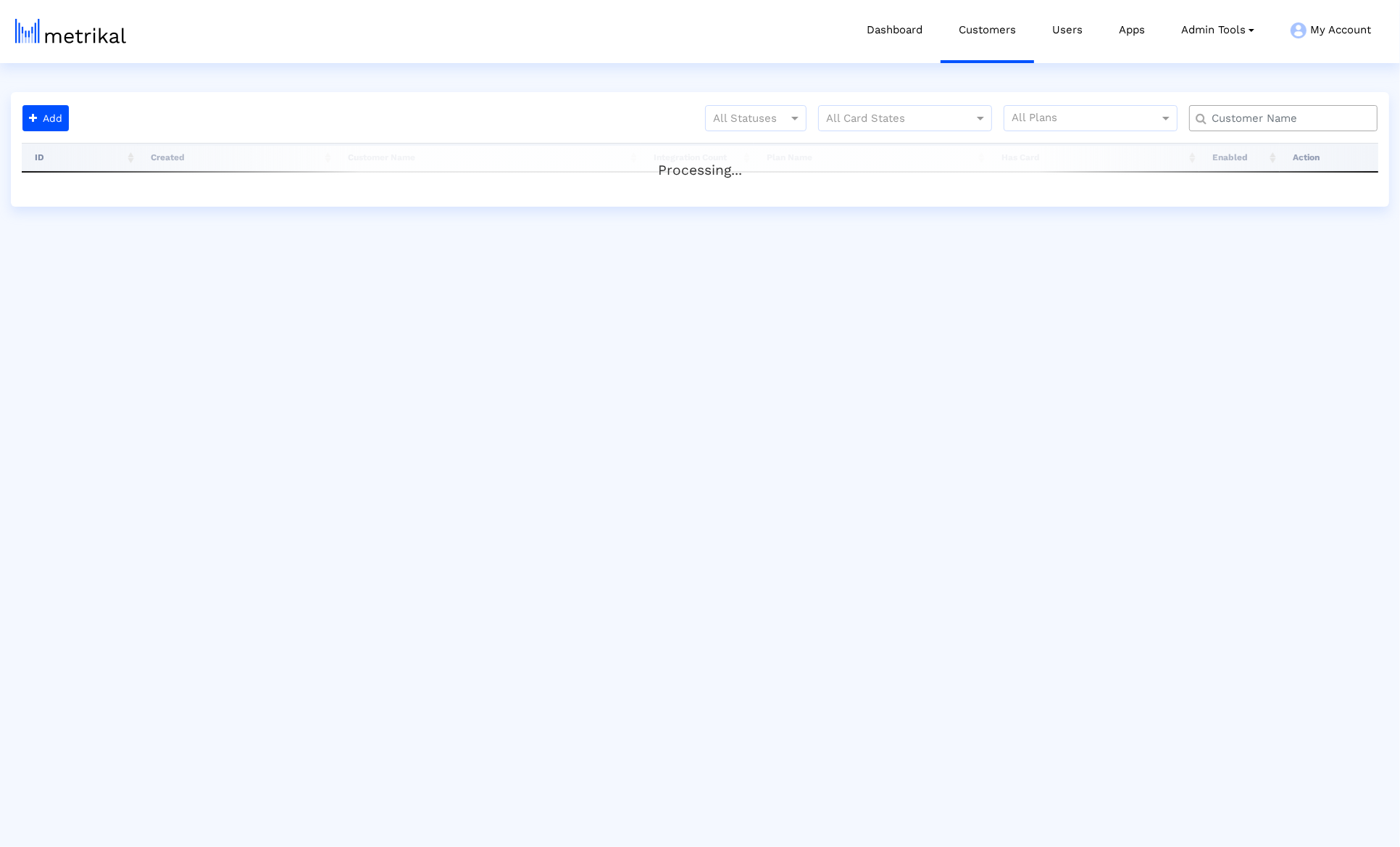
click at [1215, 116] on input "text" at bounding box center [1286, 118] width 170 height 15
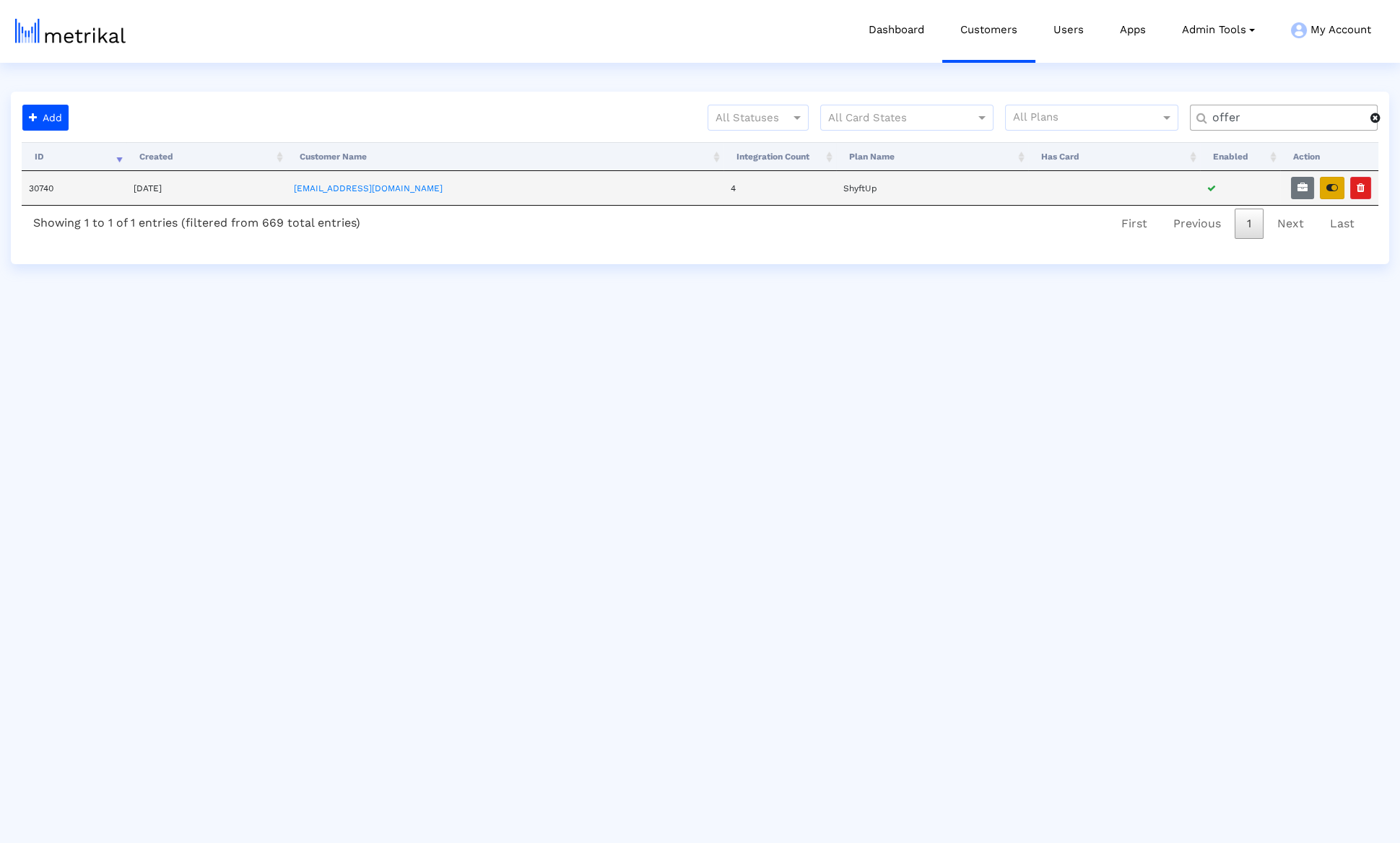
type input "offer"
click at [1332, 184] on icon "button" at bounding box center [1332, 188] width 12 height 10
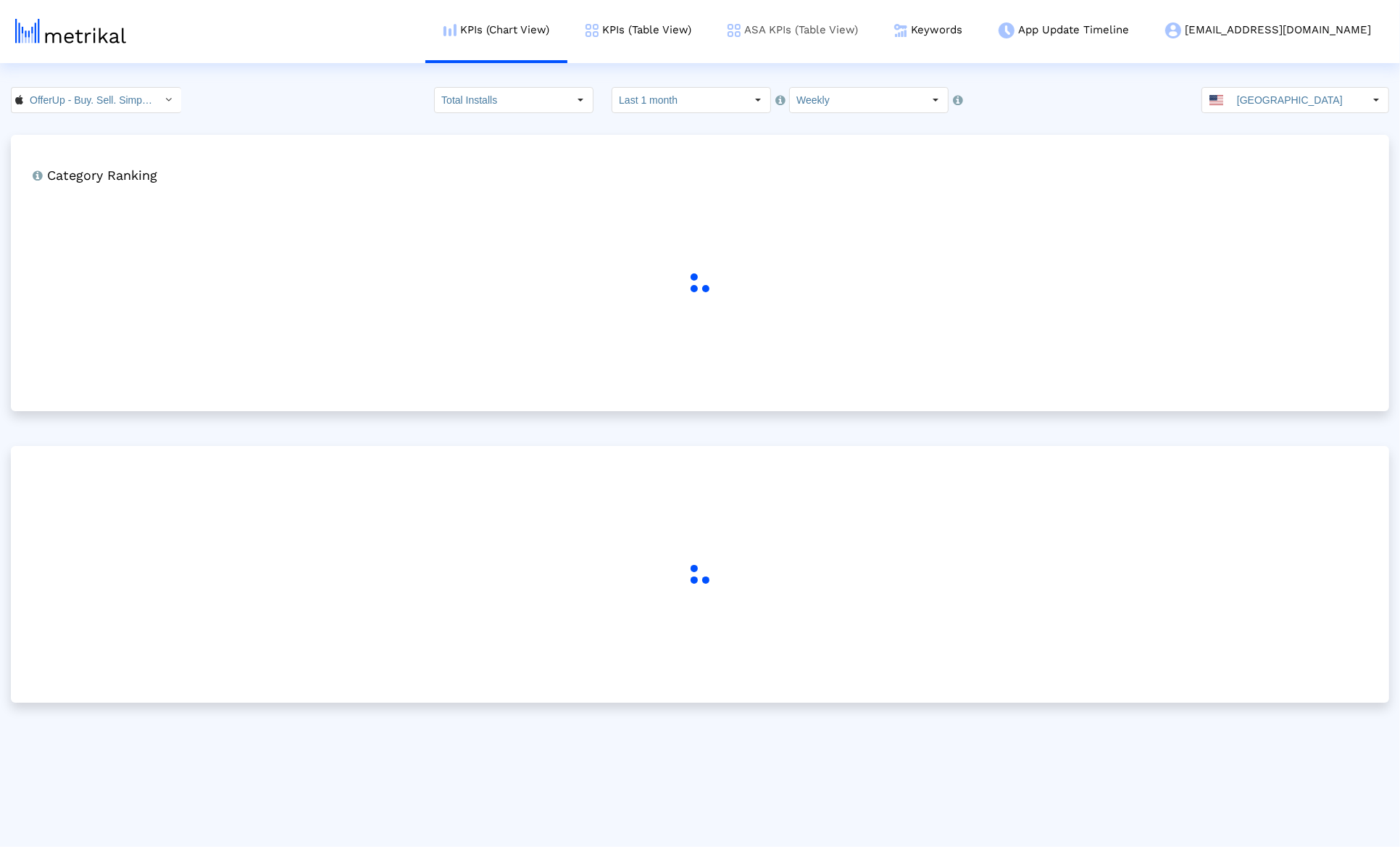
click at [871, 32] on link "ASA KPIs (Table View)" at bounding box center [793, 30] width 167 height 60
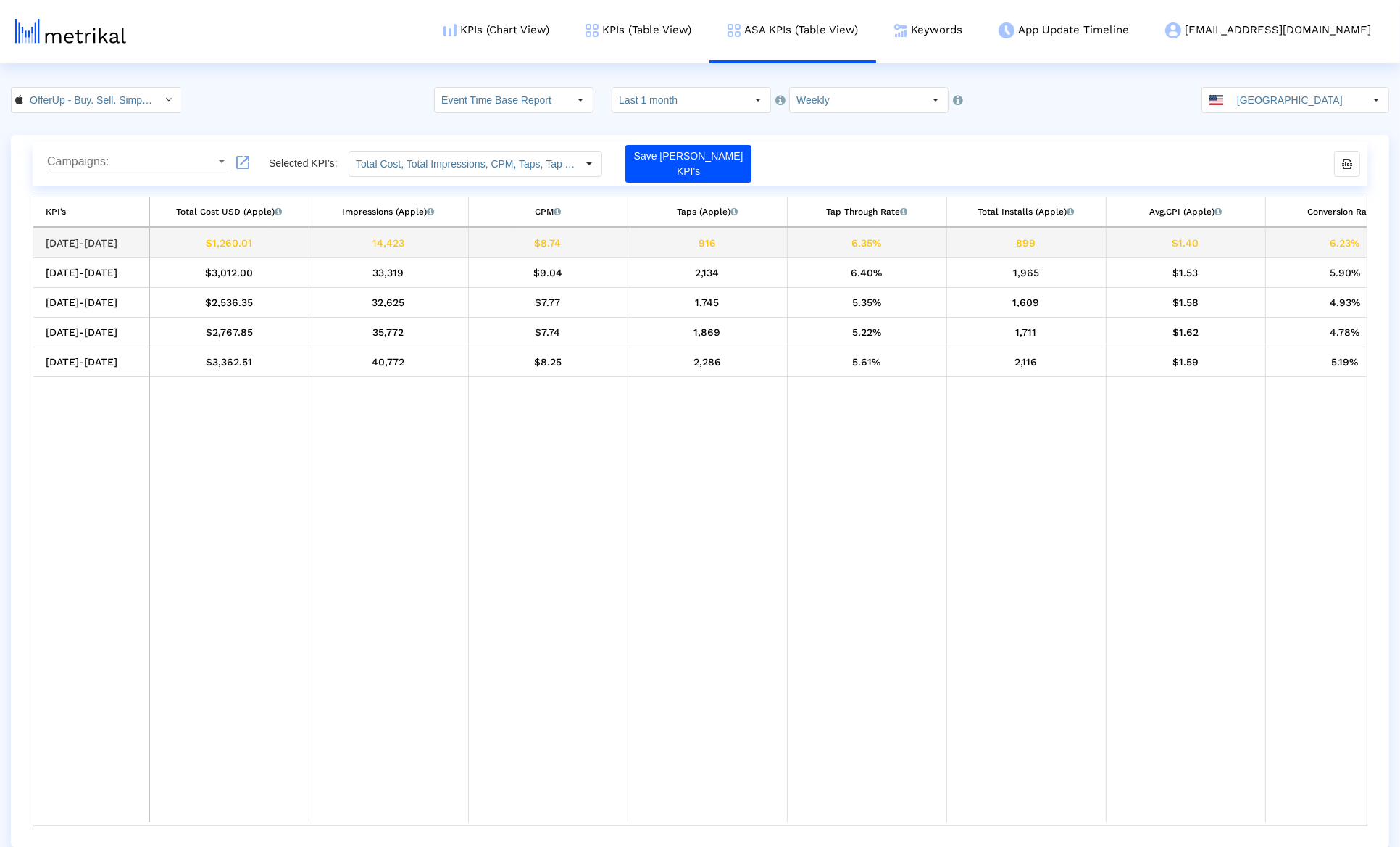
drag, startPoint x: 173, startPoint y: 213, endPoint x: 775, endPoint y: 264, distance: 604.2
click at [776, 264] on div "KPI’s KPI’s Total Cost USD (Apple) The total cost of Apple Search Ads. Impressi…" at bounding box center [700, 510] width 1335 height 629
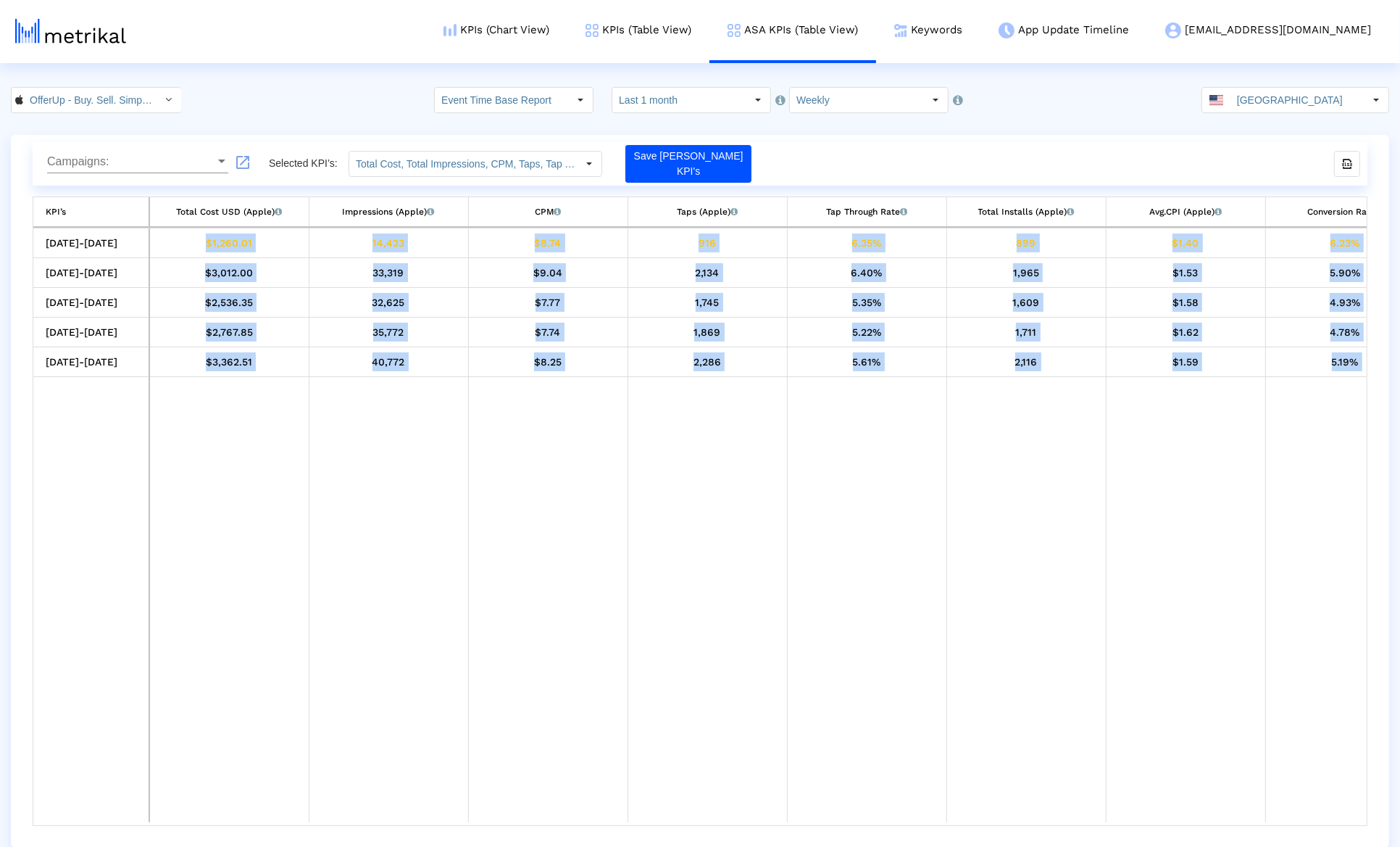
drag, startPoint x: 939, startPoint y: 819, endPoint x: 975, endPoint y: 815, distance: 36.2
click at [975, 816] on div "[DATE]-[DATE] $1,260.01 14,423 $8.74 916 6.35% 899 $1.40 6.23% 515 57.29% [DATE…" at bounding box center [888, 527] width 1711 height 597
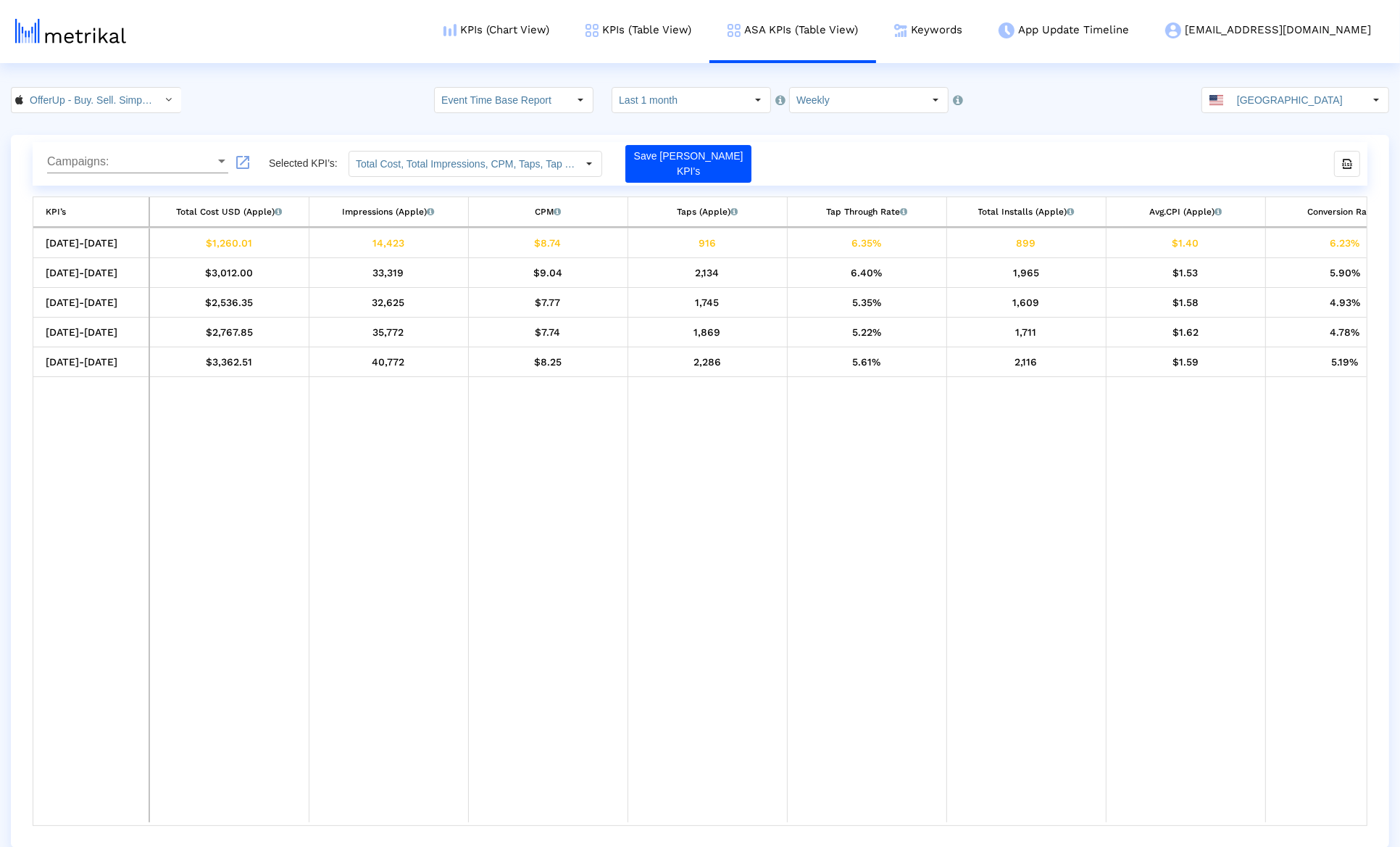
click at [618, 815] on td "Data grid" at bounding box center [548, 600] width 160 height 446
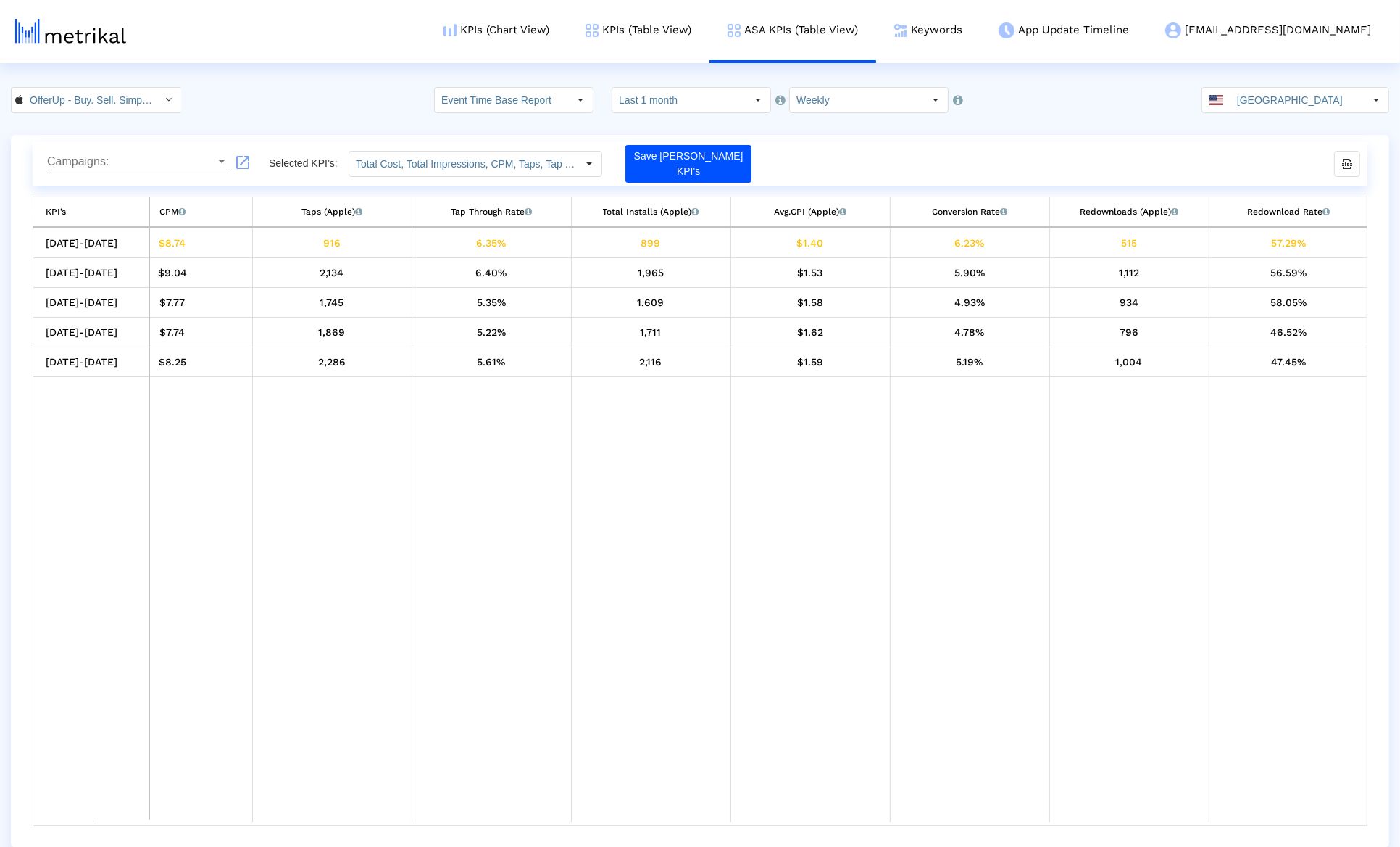
scroll to position [0, 119]
